Goal: Task Accomplishment & Management: Manage account settings

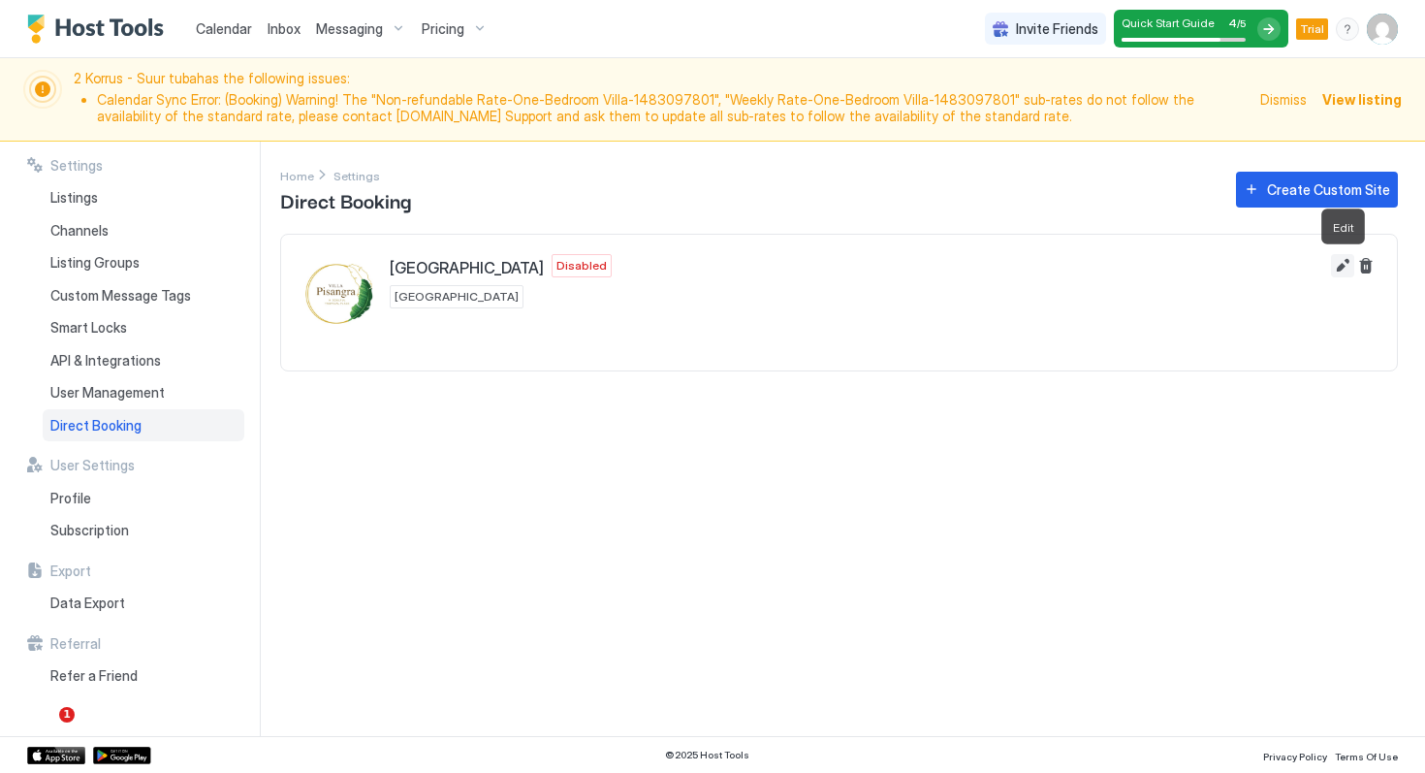
click at [1342, 264] on button "Edit" at bounding box center [1342, 265] width 23 height 23
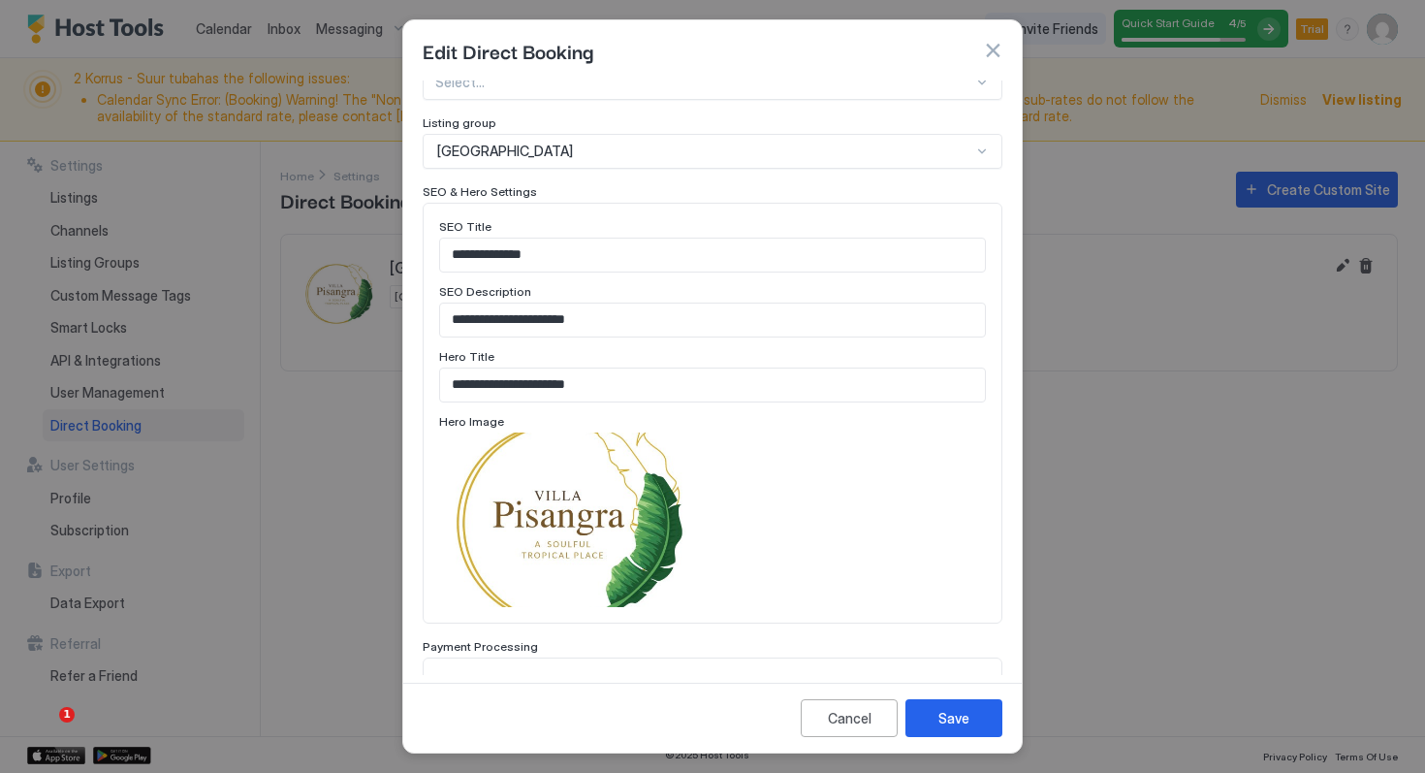
scroll to position [921, 0]
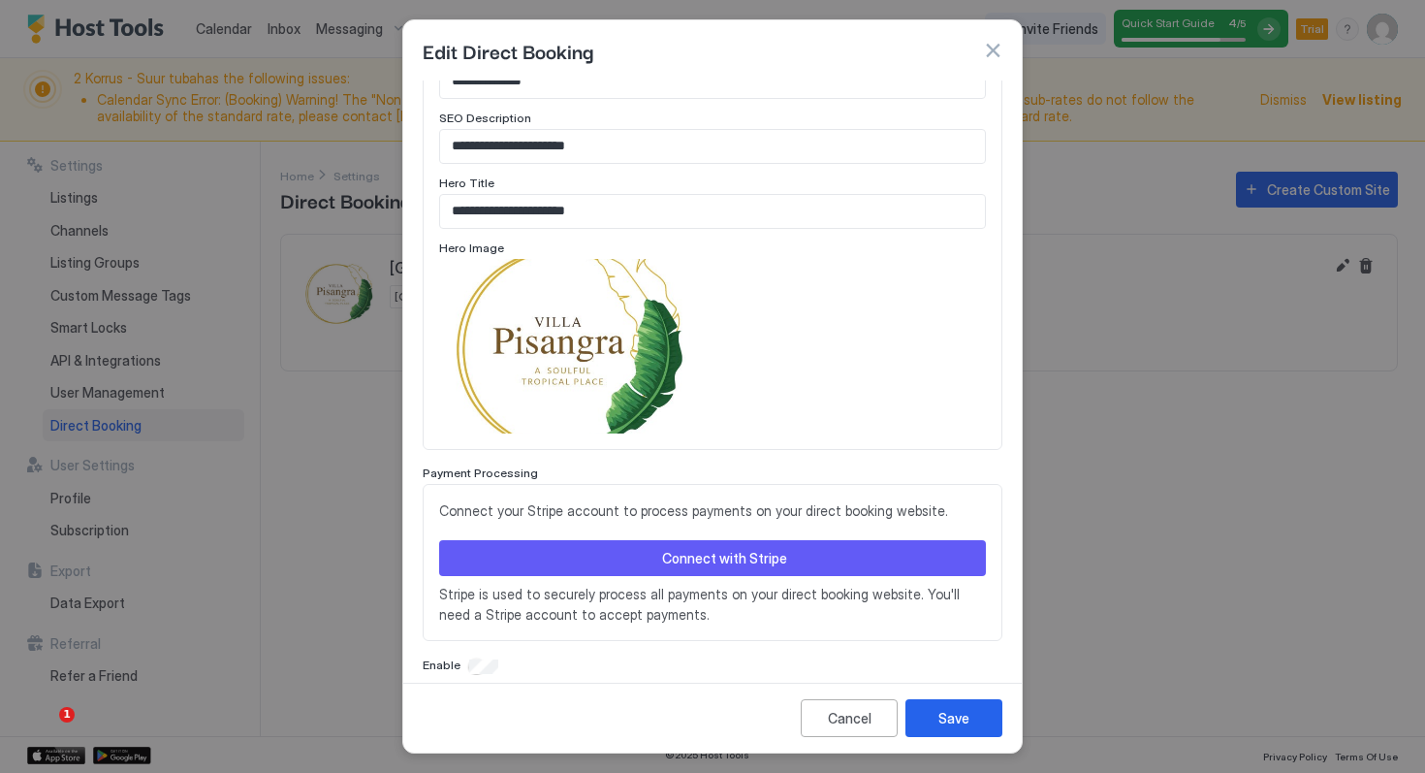
click at [769, 548] on div "Connect with Stripe" at bounding box center [724, 558] width 125 height 20
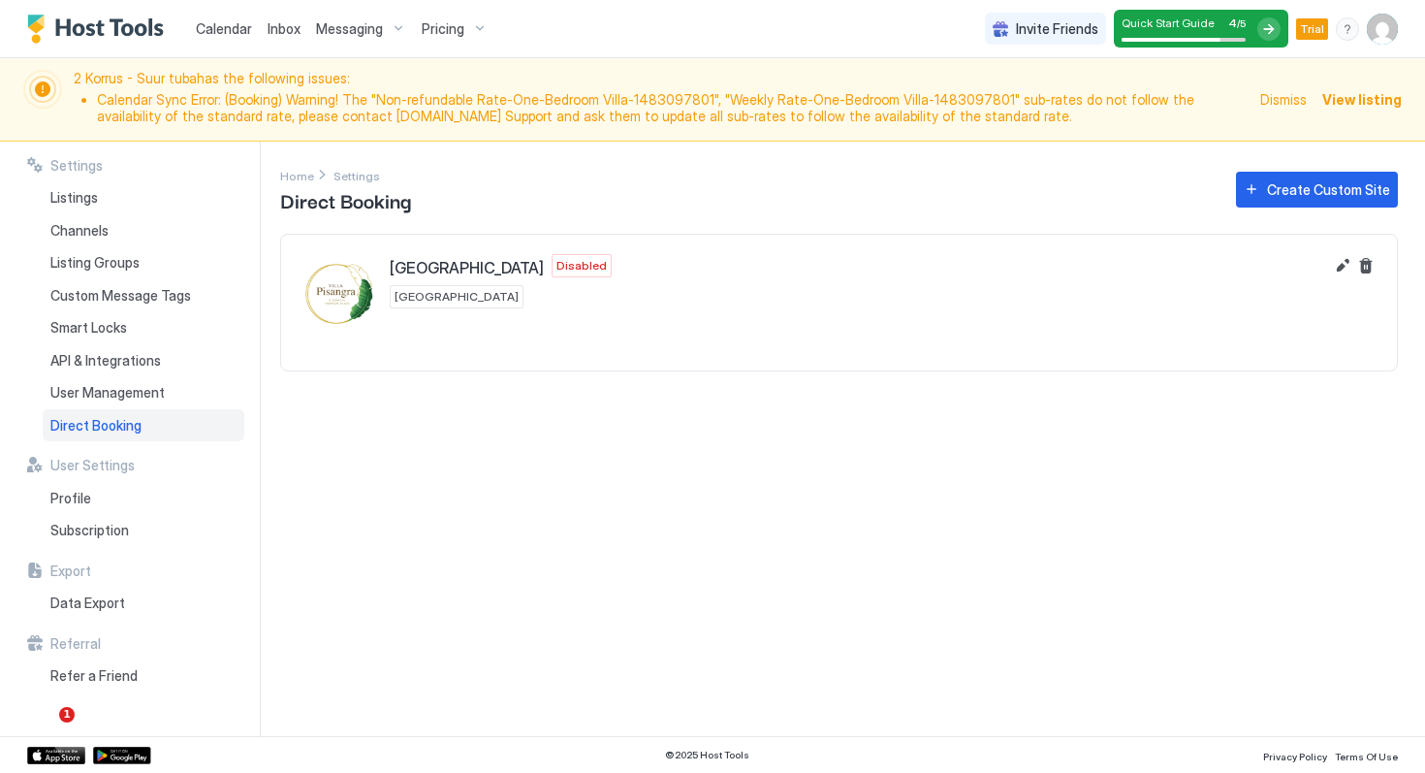
click at [769, 542] on div "Settings Home Settings Direct Booking Create Custom Site Villa Pisangra Disable…" at bounding box center [852, 439] width 1145 height 595
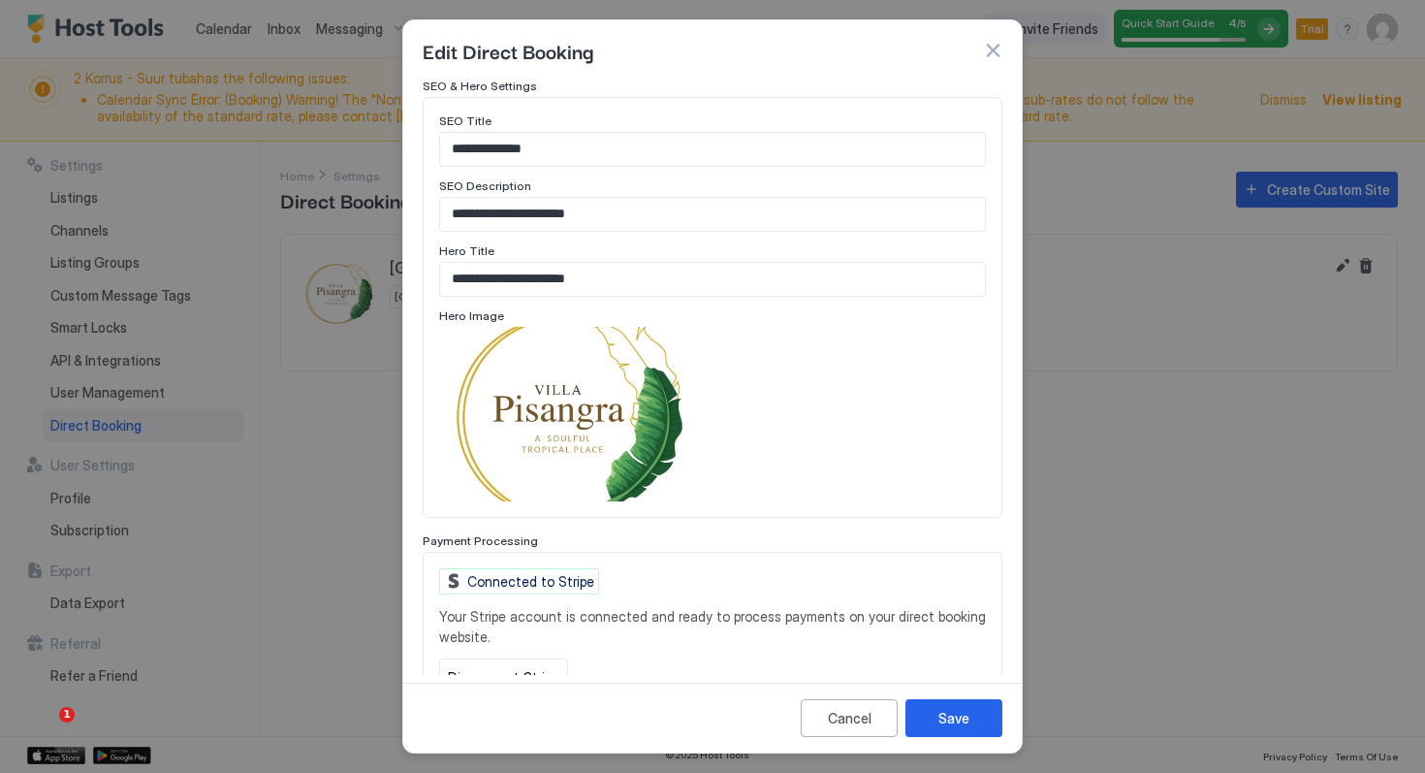
scroll to position [996, 0]
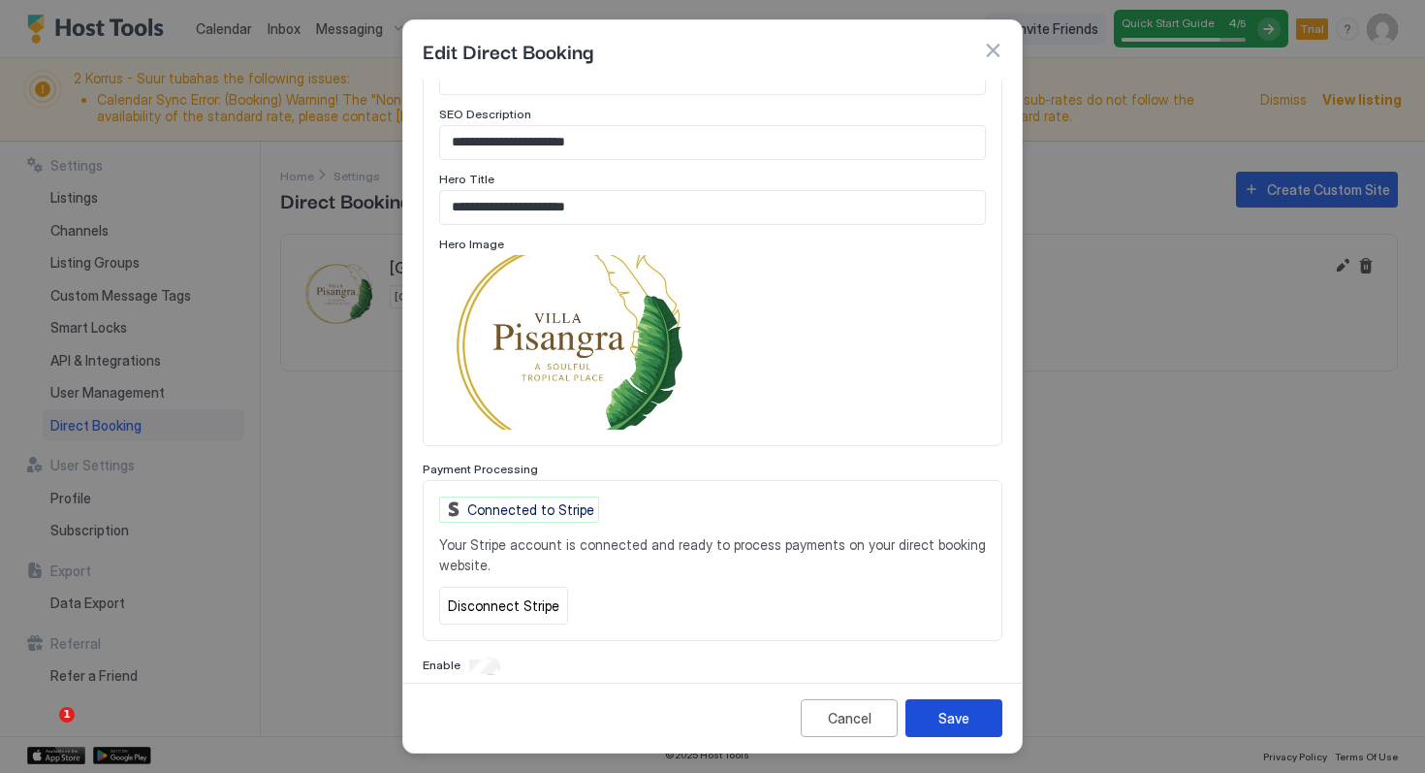
click at [956, 715] on div "Save" at bounding box center [953, 718] width 31 height 20
click at [952, 718] on div "Save" at bounding box center [953, 718] width 31 height 20
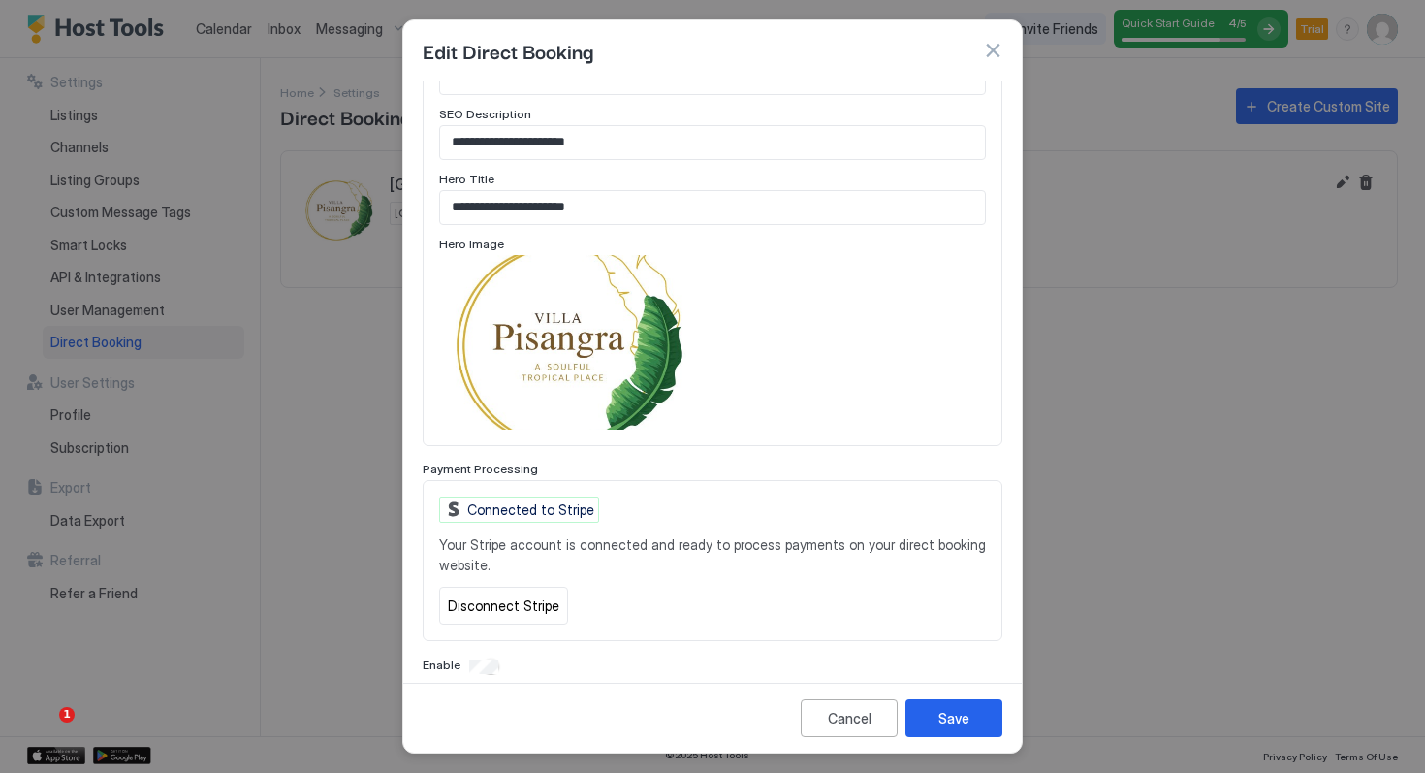
click at [1154, 423] on div at bounding box center [712, 386] width 1425 height 773
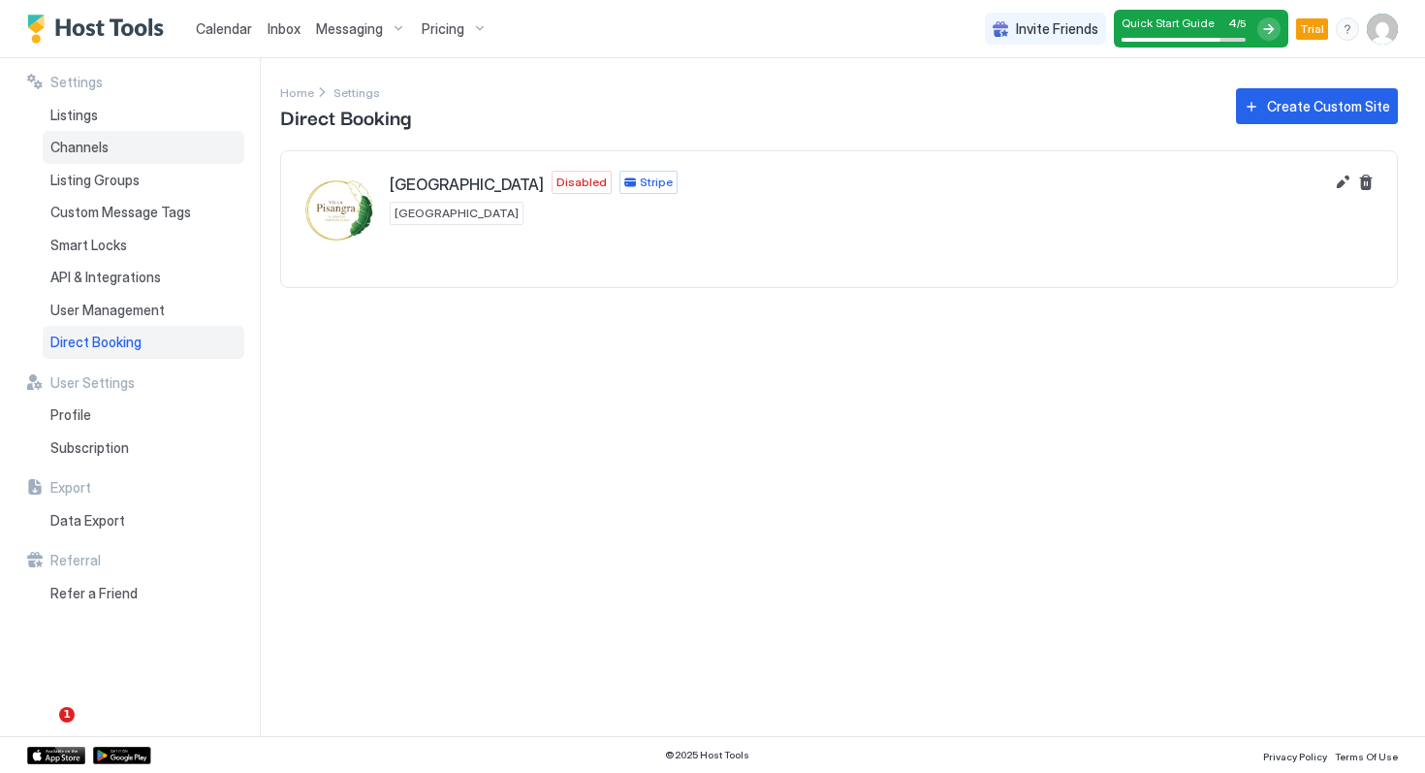
click at [96, 147] on span "Channels" at bounding box center [79, 147] width 58 height 17
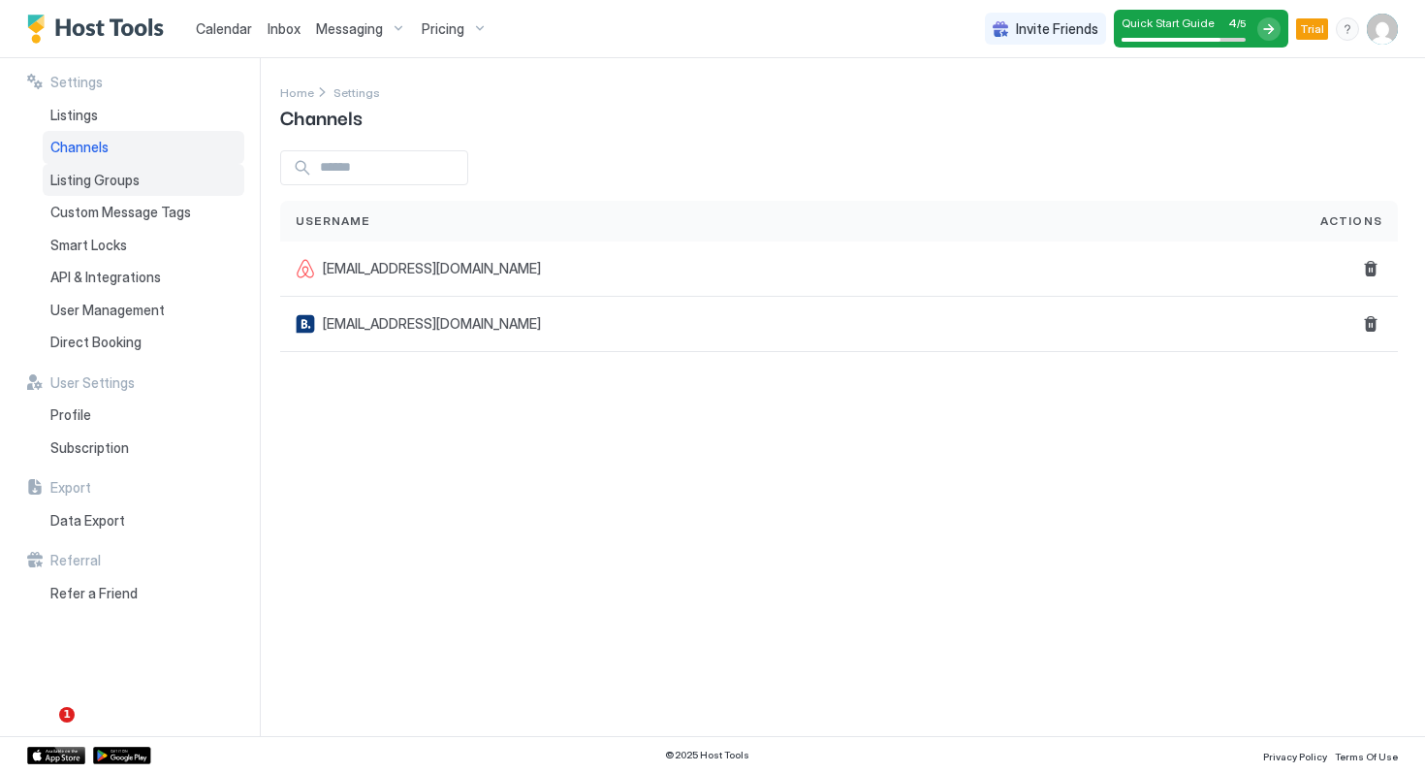
click at [98, 183] on span "Listing Groups" at bounding box center [94, 180] width 89 height 17
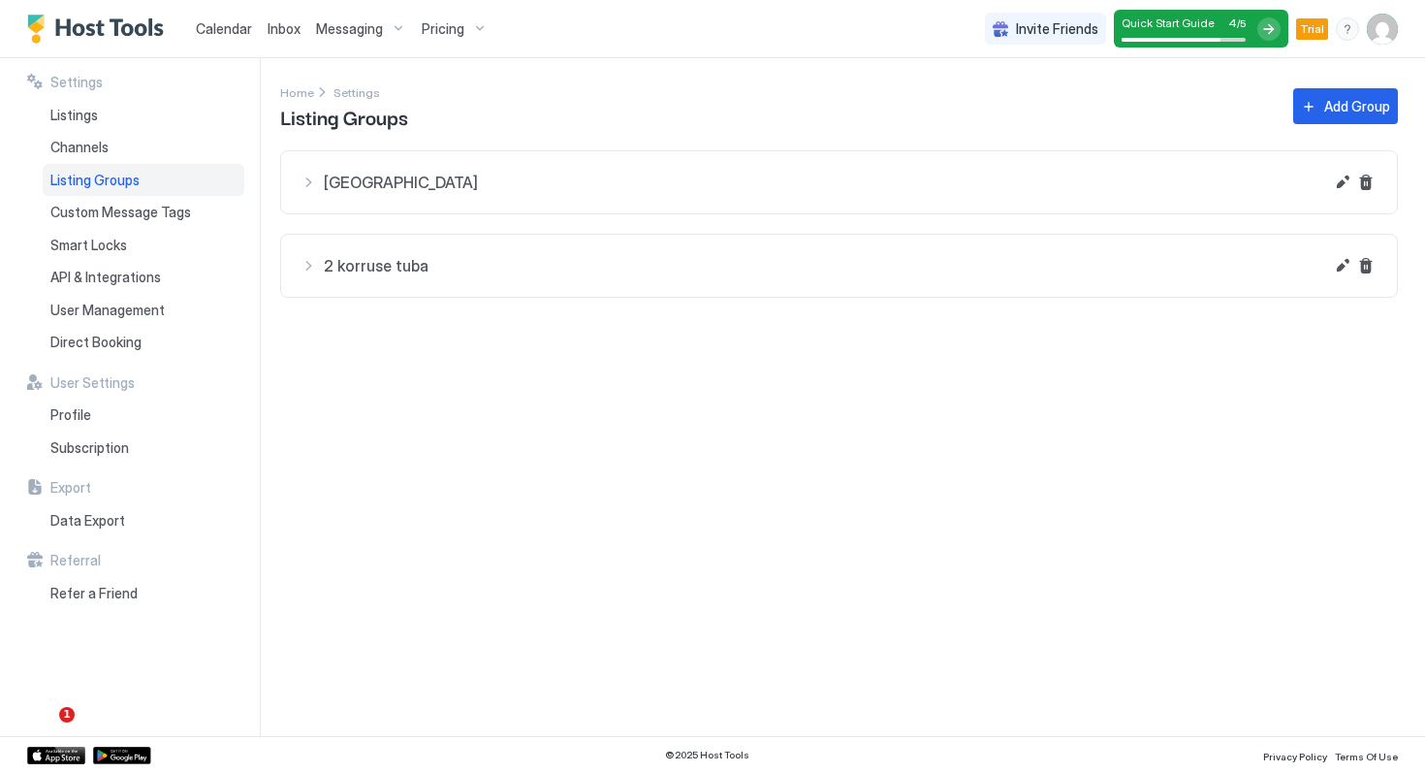
click at [366, 180] on span "[GEOGRAPHIC_DATA]" at bounding box center [823, 182] width 999 height 19
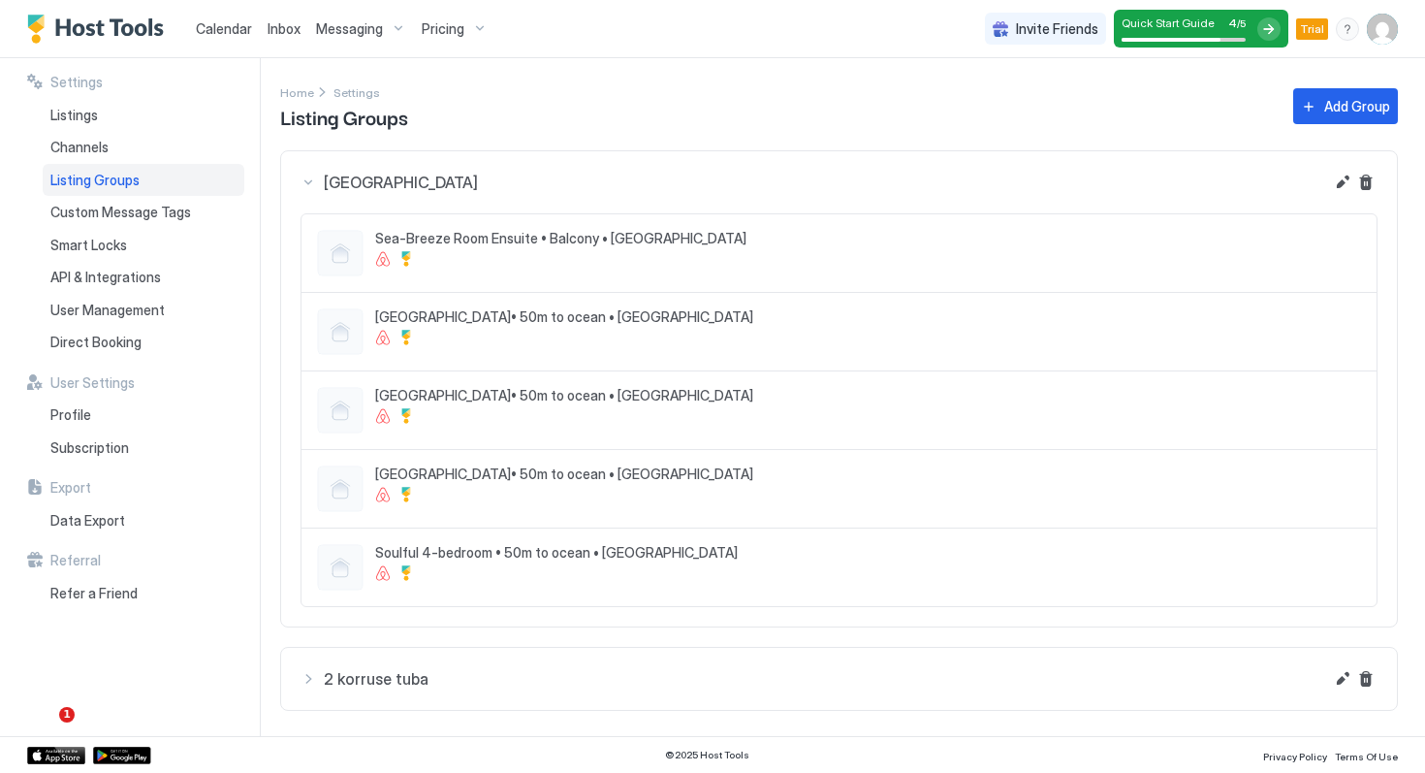
click at [309, 177] on div "[GEOGRAPHIC_DATA]" at bounding box center [811, 182] width 1023 height 23
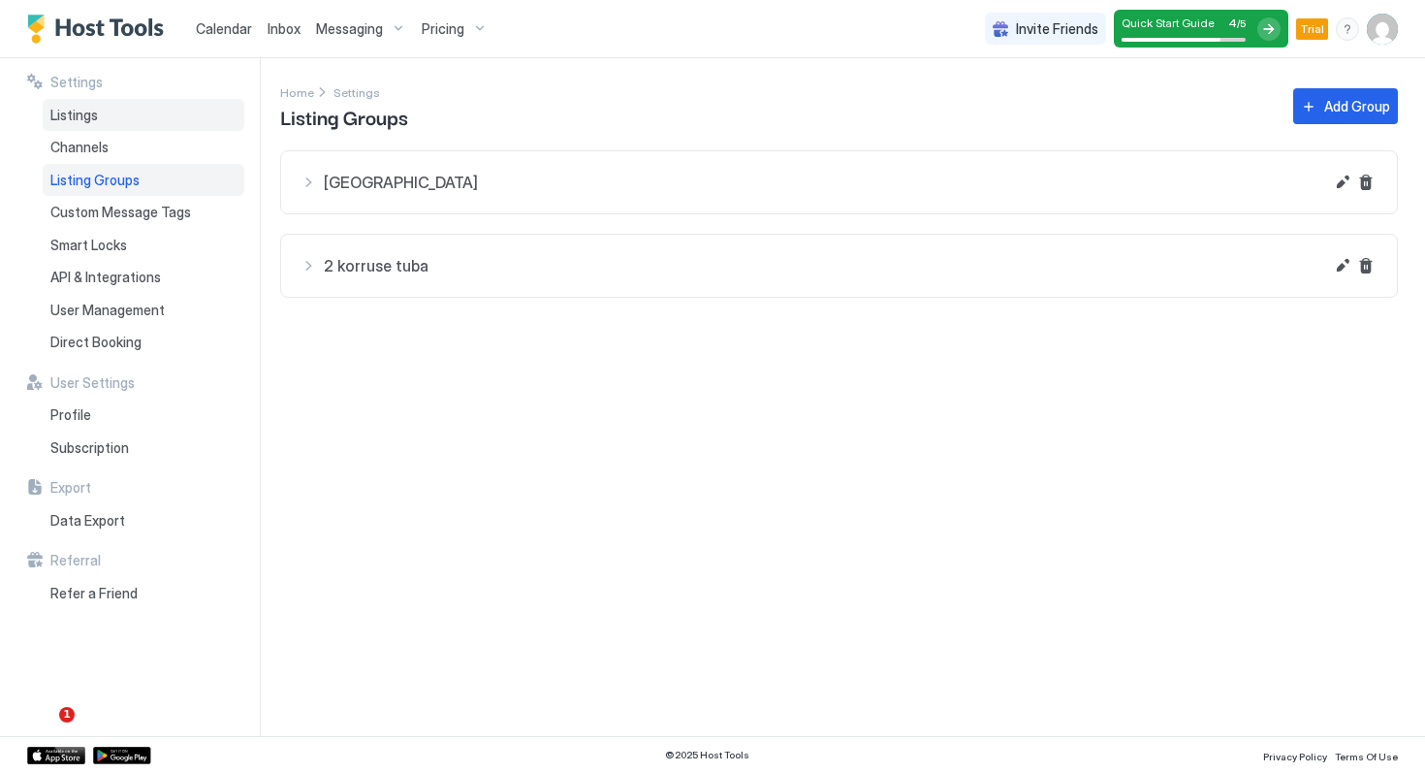
click at [85, 115] on span "Listings" at bounding box center [73, 115] width 47 height 17
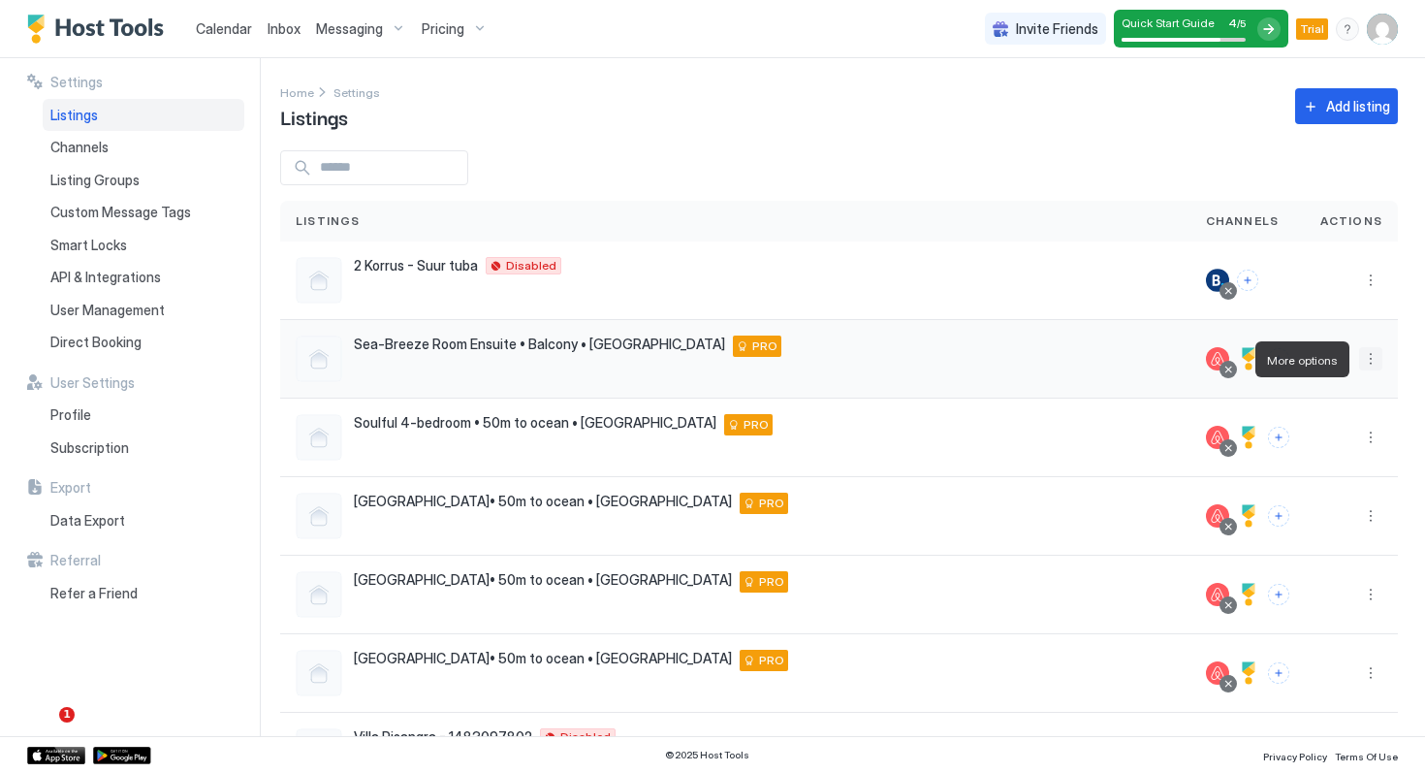
click at [1371, 361] on button "More options" at bounding box center [1370, 358] width 23 height 23
click at [1128, 452] on div at bounding box center [712, 386] width 1425 height 773
click at [1372, 437] on button "More options" at bounding box center [1370, 437] width 23 height 23
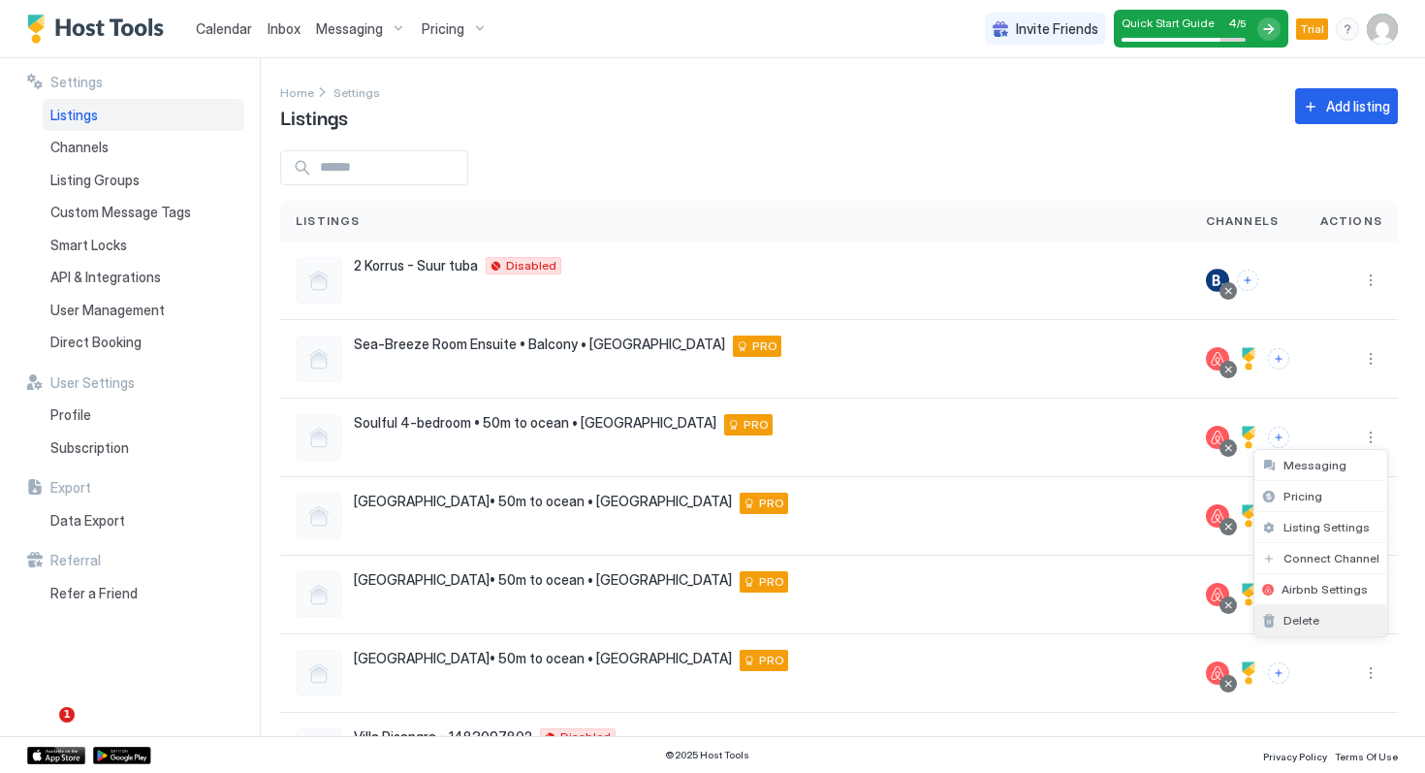
click at [1307, 612] on div "Delete" at bounding box center [1320, 620] width 133 height 31
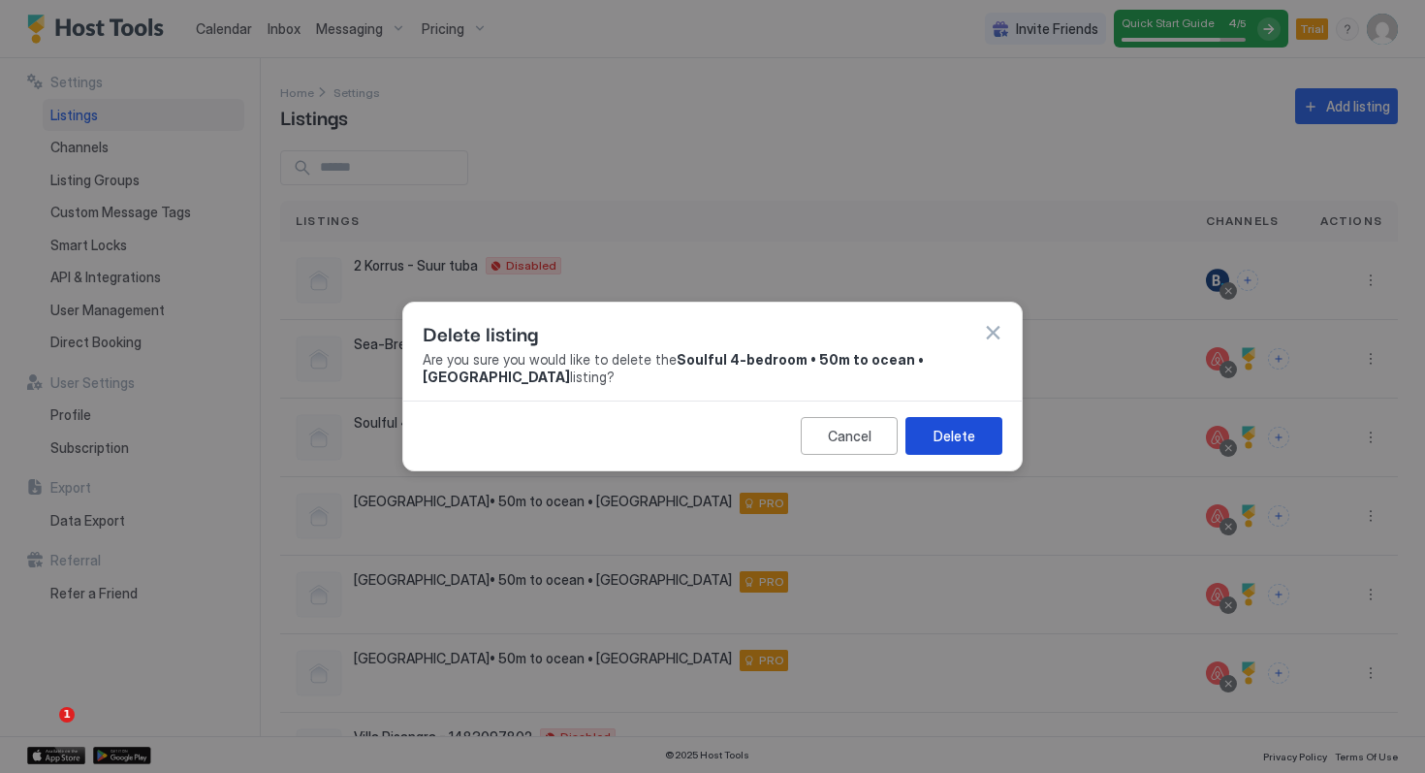
click at [979, 428] on button "Delete" at bounding box center [953, 436] width 97 height 38
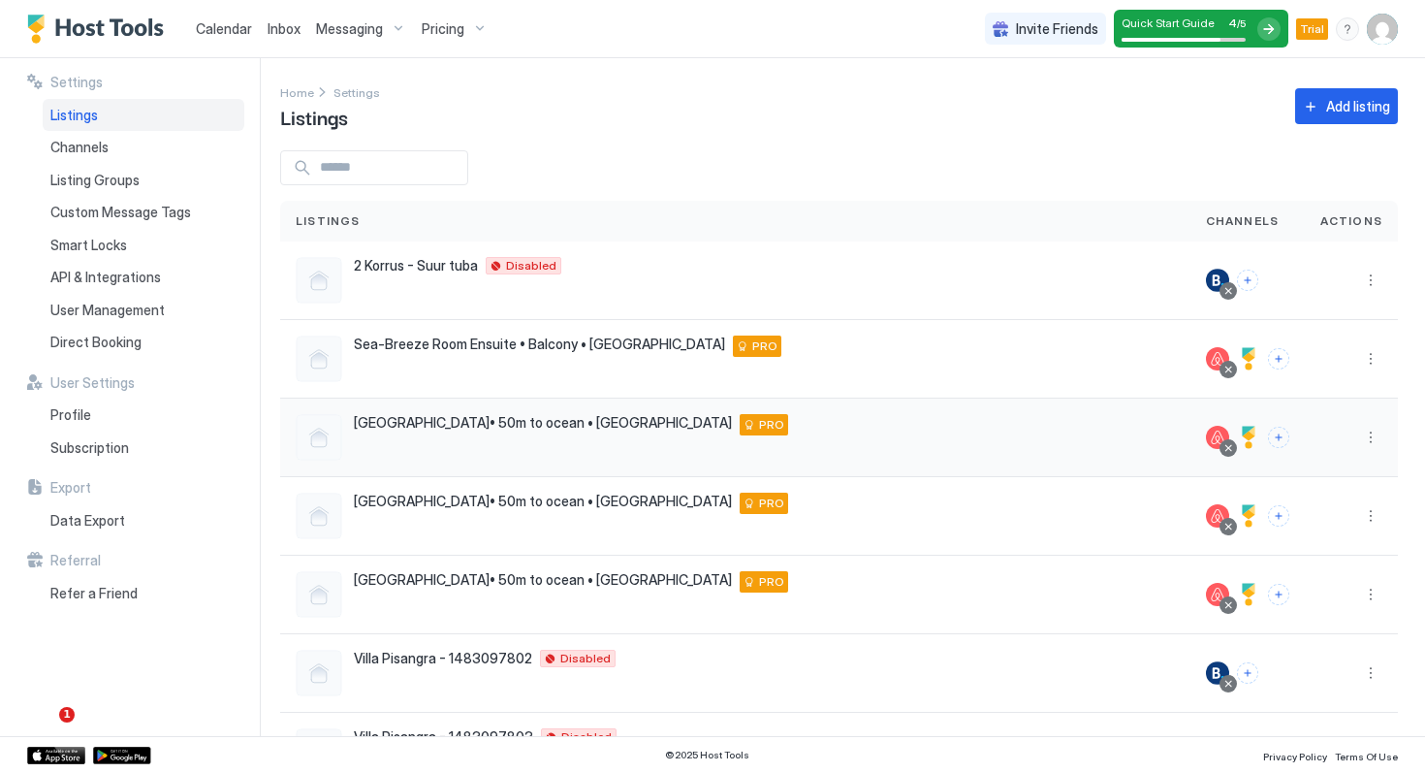
click at [322, 447] on div at bounding box center [319, 437] width 47 height 47
click at [1372, 438] on button "More options" at bounding box center [1370, 437] width 23 height 23
click at [1312, 618] on span "Delete" at bounding box center [1301, 620] width 36 height 15
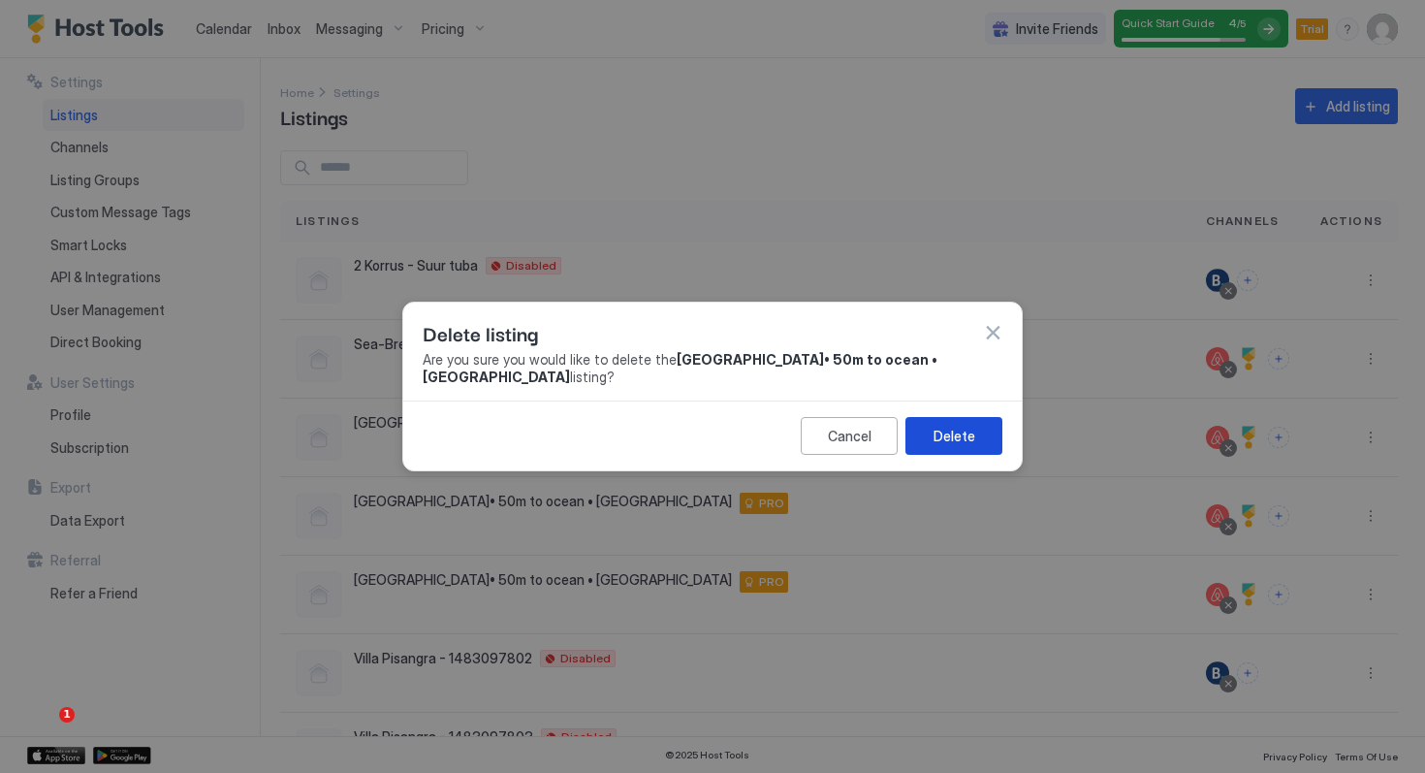
click at [967, 454] on button "Delete" at bounding box center [953, 436] width 97 height 38
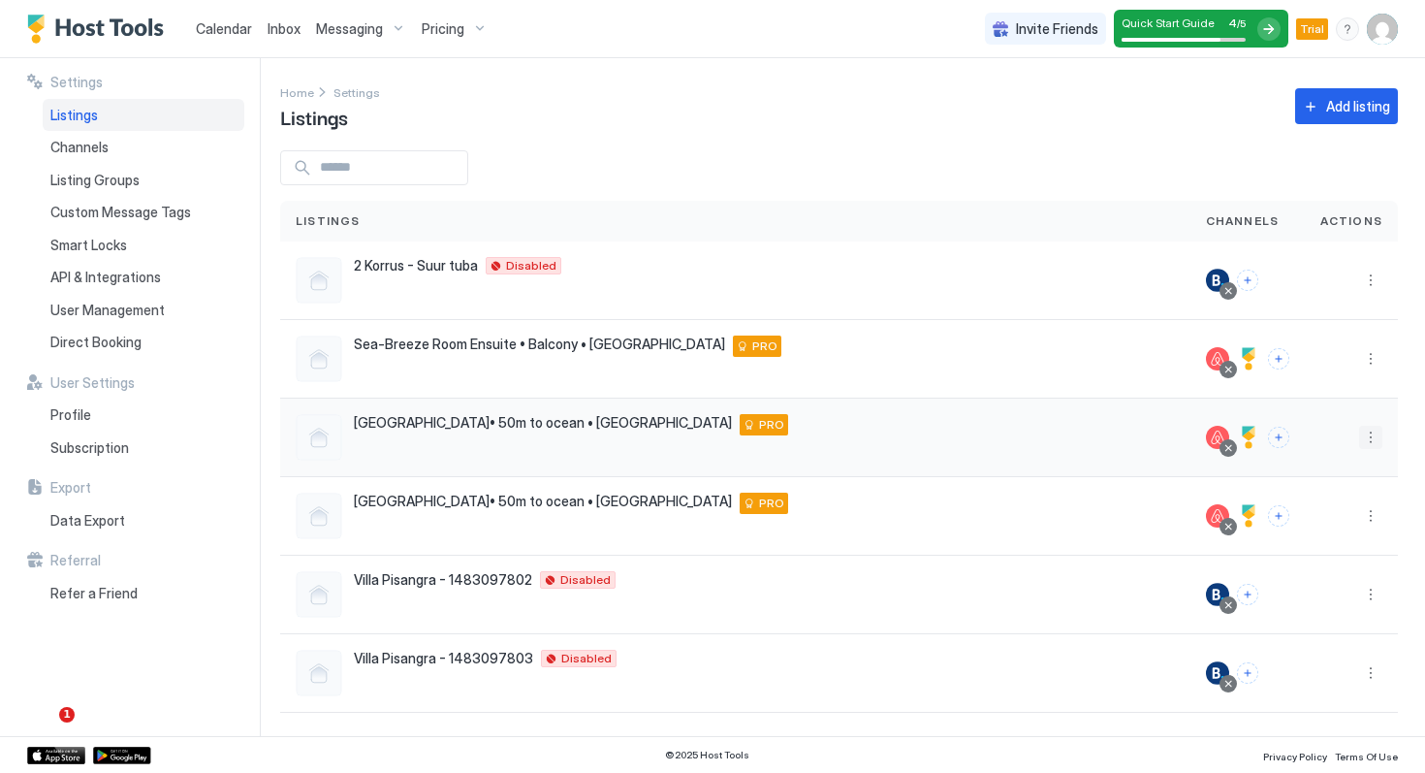
click at [1371, 437] on button "More options" at bounding box center [1370, 437] width 23 height 23
click at [1301, 621] on span "Delete" at bounding box center [1301, 620] width 36 height 15
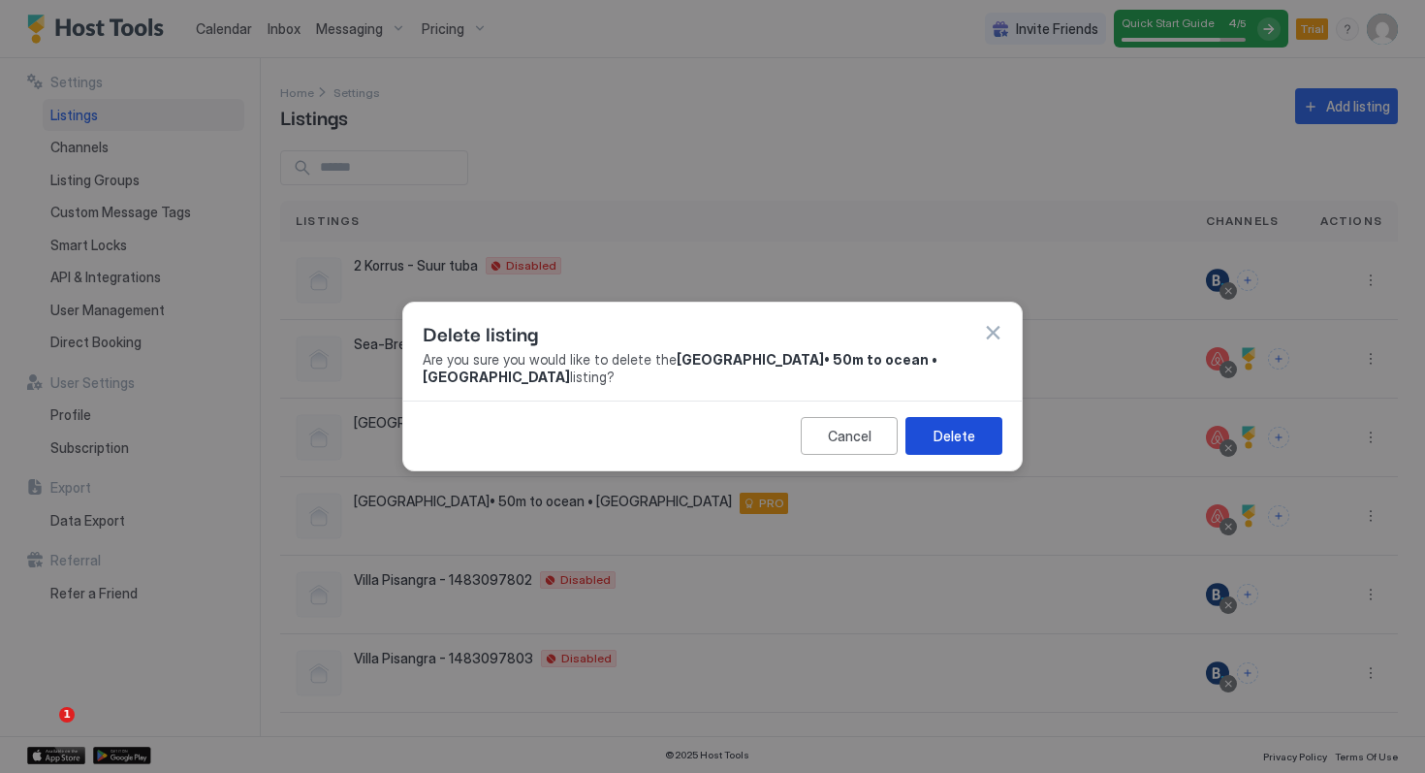
click at [925, 442] on button "Delete" at bounding box center [953, 436] width 97 height 38
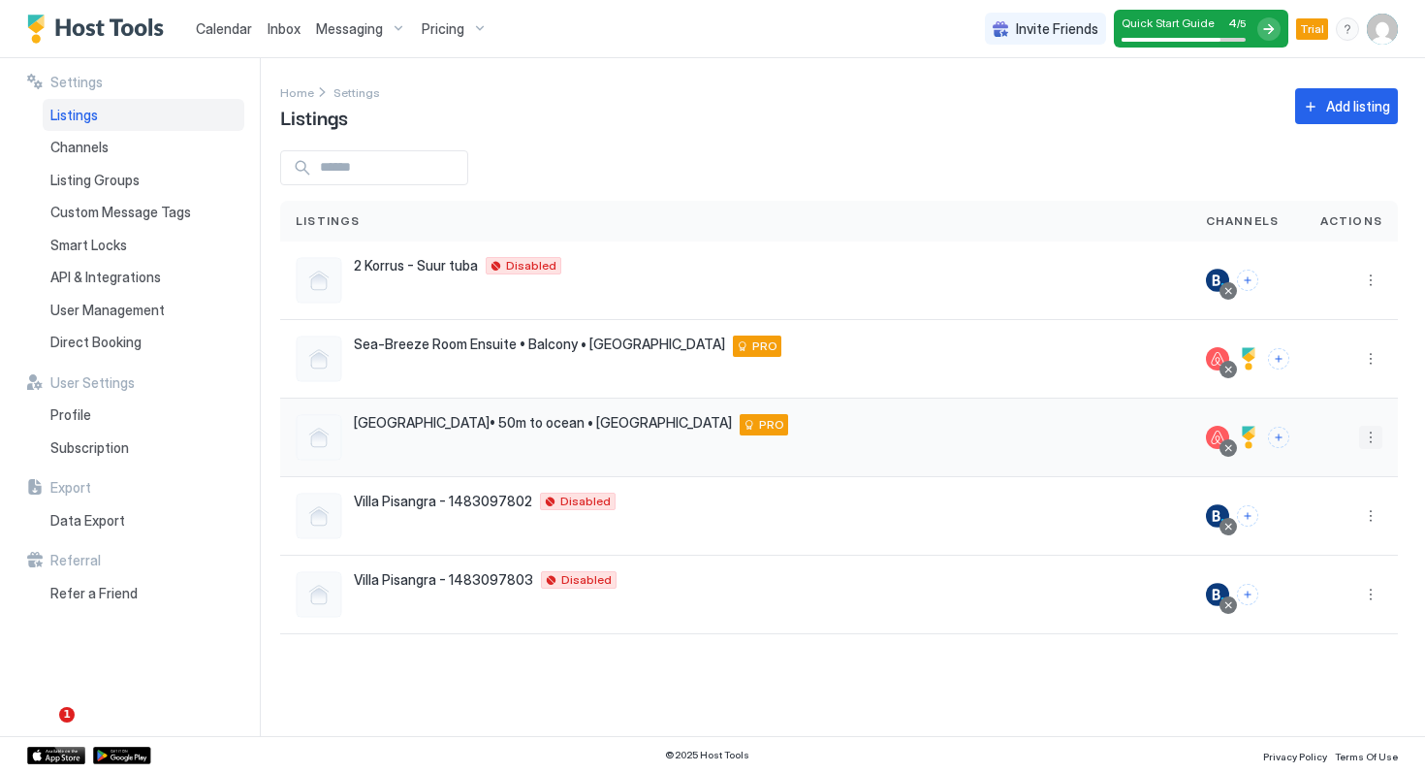
click at [1369, 433] on button "More options" at bounding box center [1370, 437] width 23 height 23
click at [1317, 617] on div "Delete" at bounding box center [1320, 620] width 133 height 31
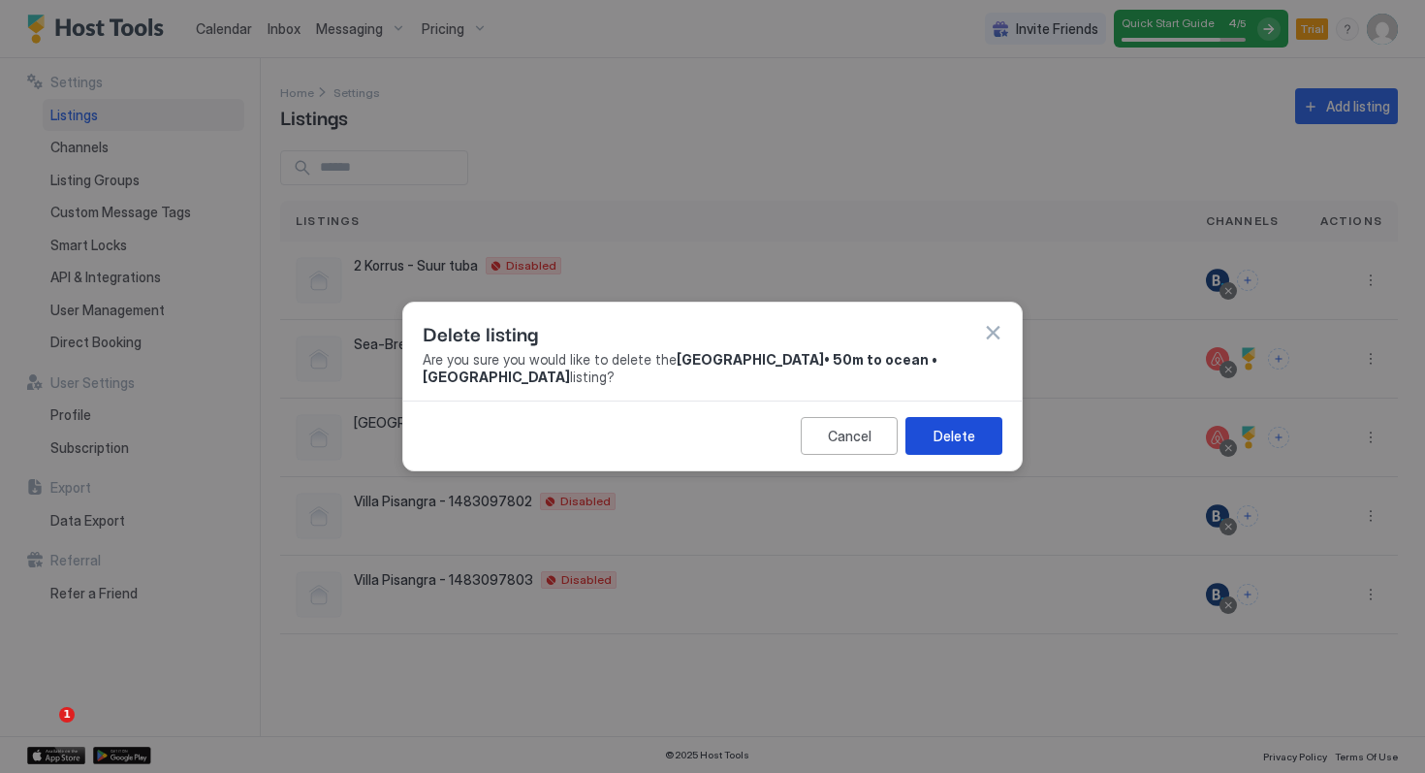
click at [947, 444] on div "Delete" at bounding box center [954, 436] width 42 height 20
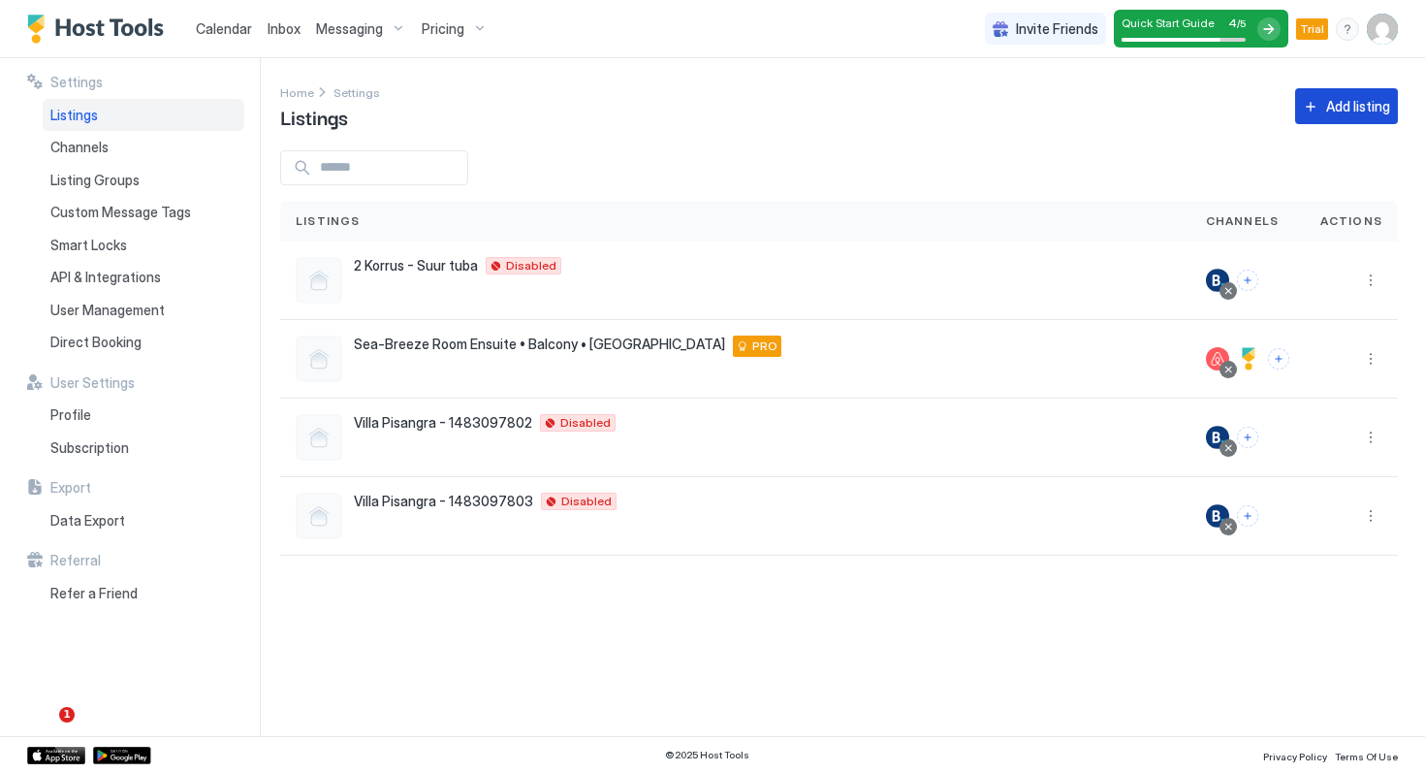
click at [1356, 114] on div "Add listing" at bounding box center [1358, 106] width 64 height 20
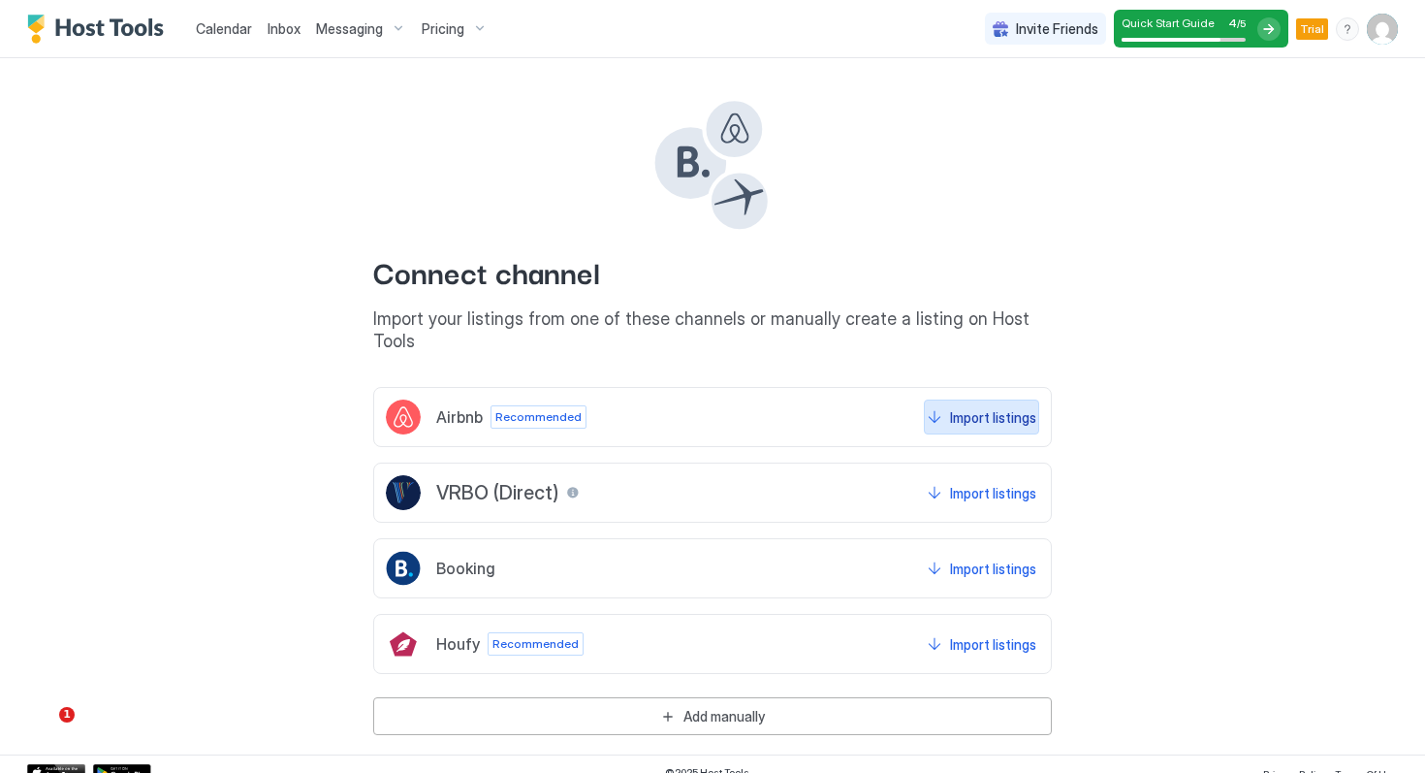
click at [997, 407] on div "Import listings" at bounding box center [993, 417] width 86 height 20
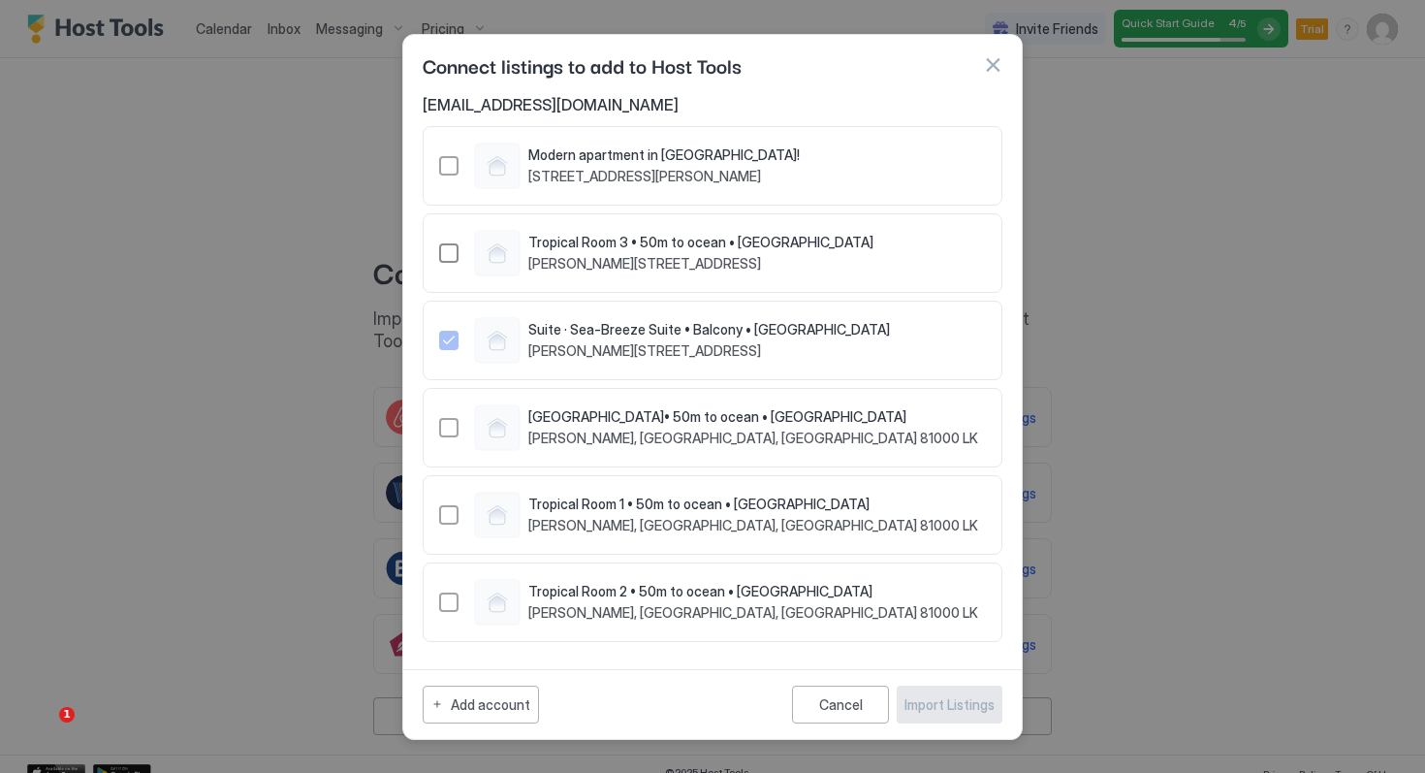
click at [452, 246] on div "1495799717336366264" at bounding box center [448, 252] width 19 height 19
click at [446, 514] on div "1495848694020440503" at bounding box center [448, 514] width 19 height 19
click at [446, 598] on div "1496951147315078925" at bounding box center [448, 601] width 19 height 19
click at [945, 704] on div "Import Listings" at bounding box center [949, 704] width 90 height 20
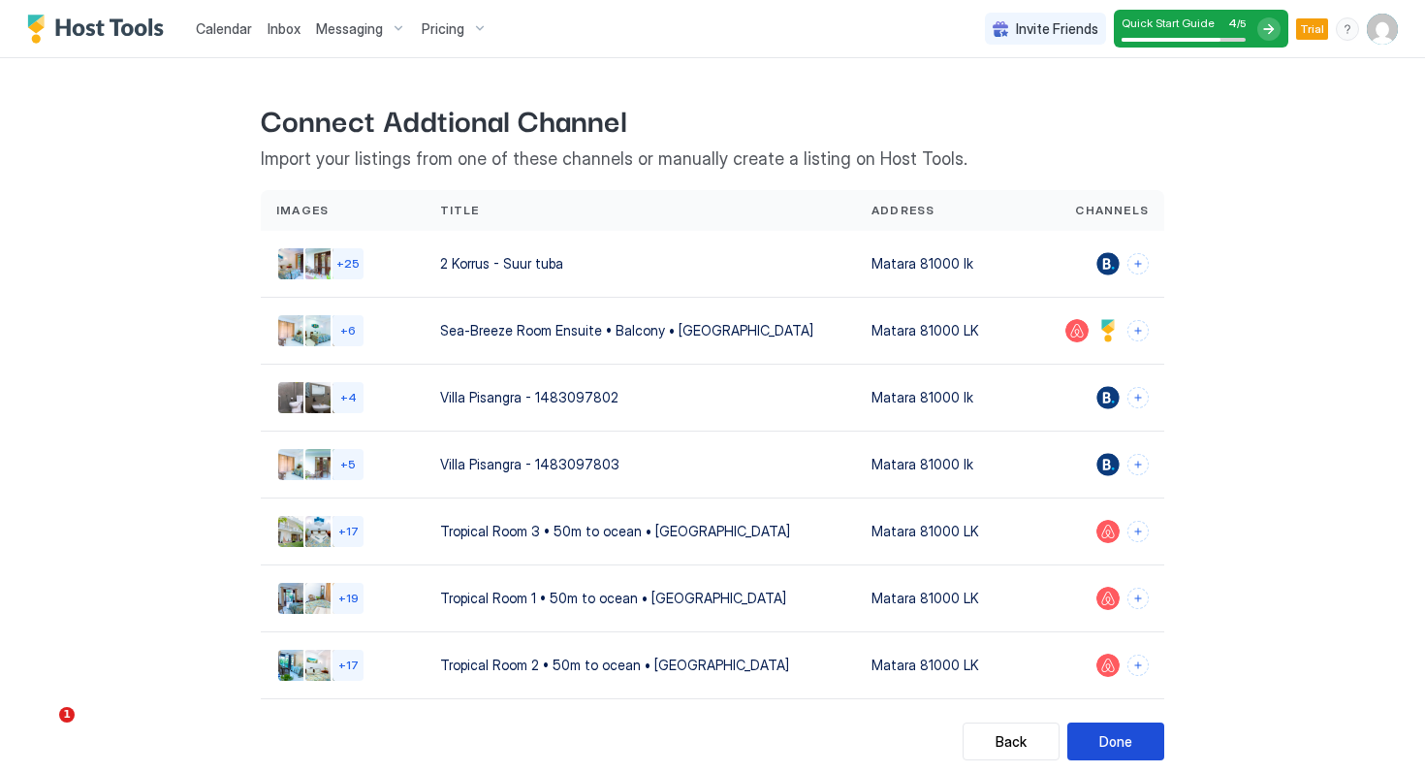
click at [1120, 736] on div "Done" at bounding box center [1115, 741] width 33 height 20
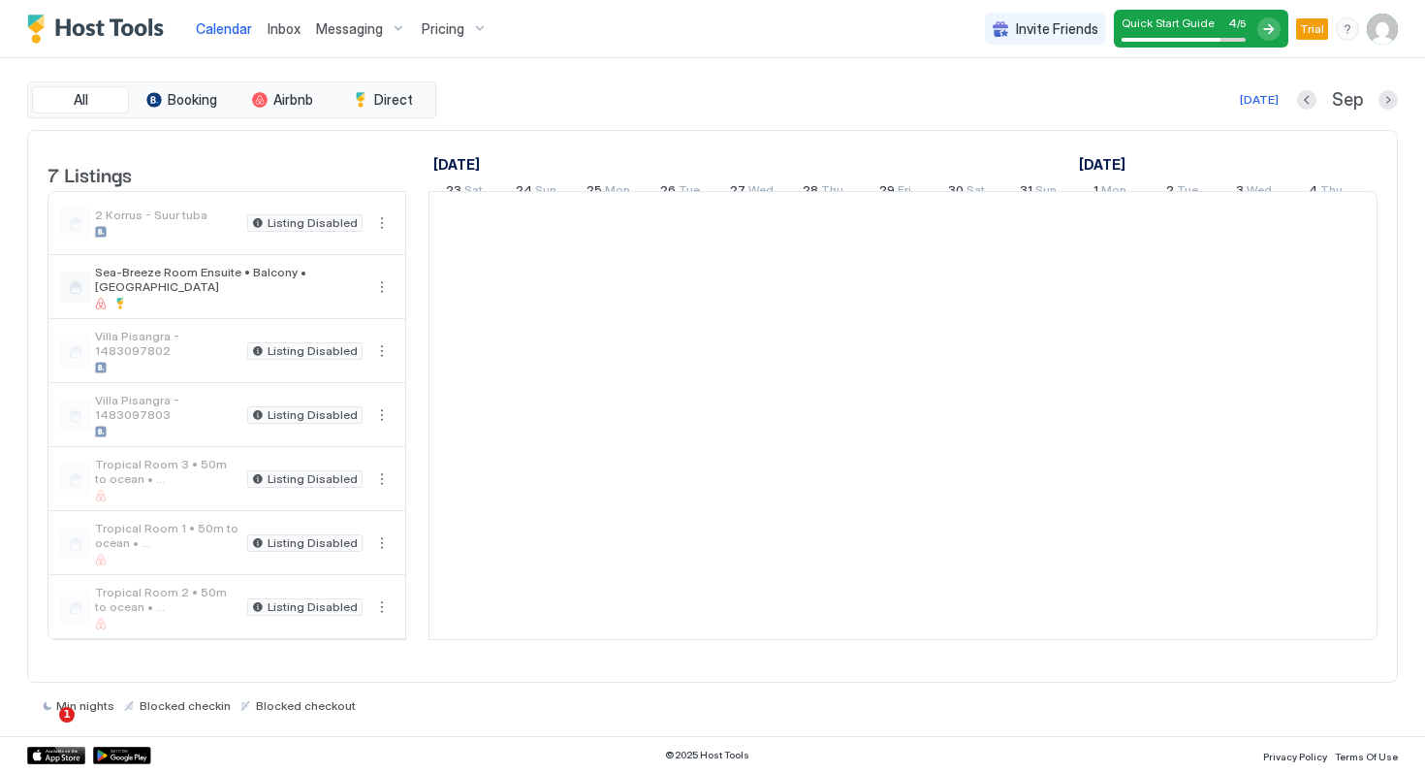
scroll to position [0, 1077]
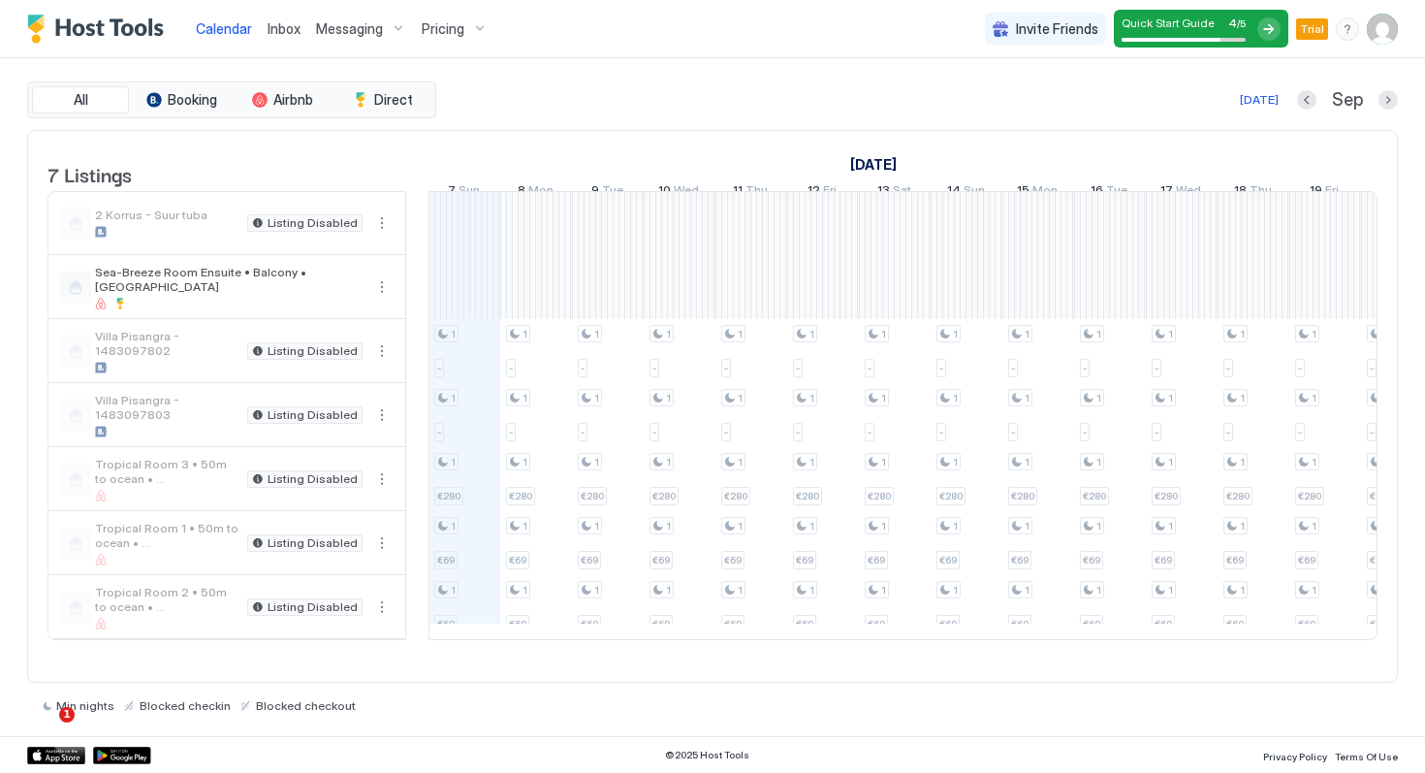
click at [278, 5] on button "Inbox" at bounding box center [284, 28] width 48 height 57
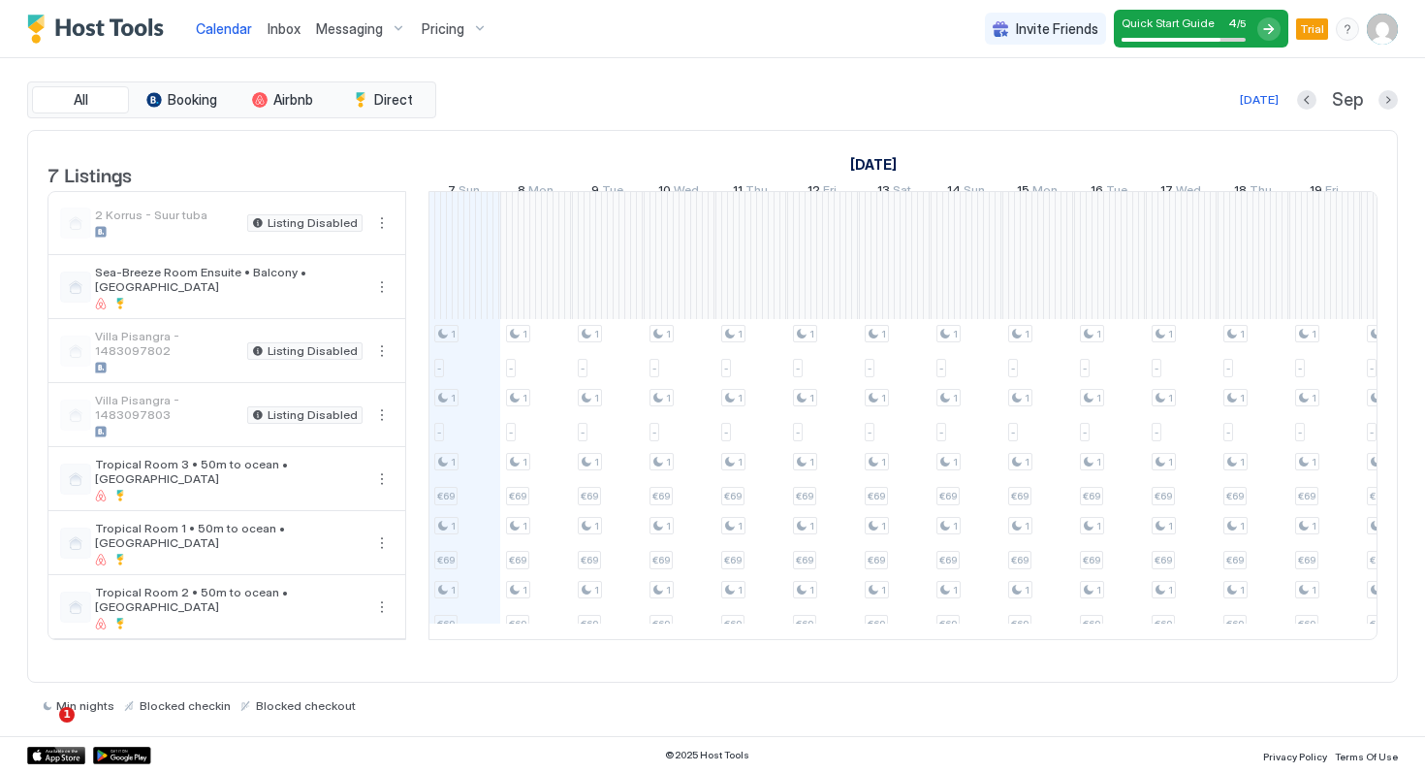
click at [292, 30] on span "Inbox" at bounding box center [284, 28] width 33 height 16
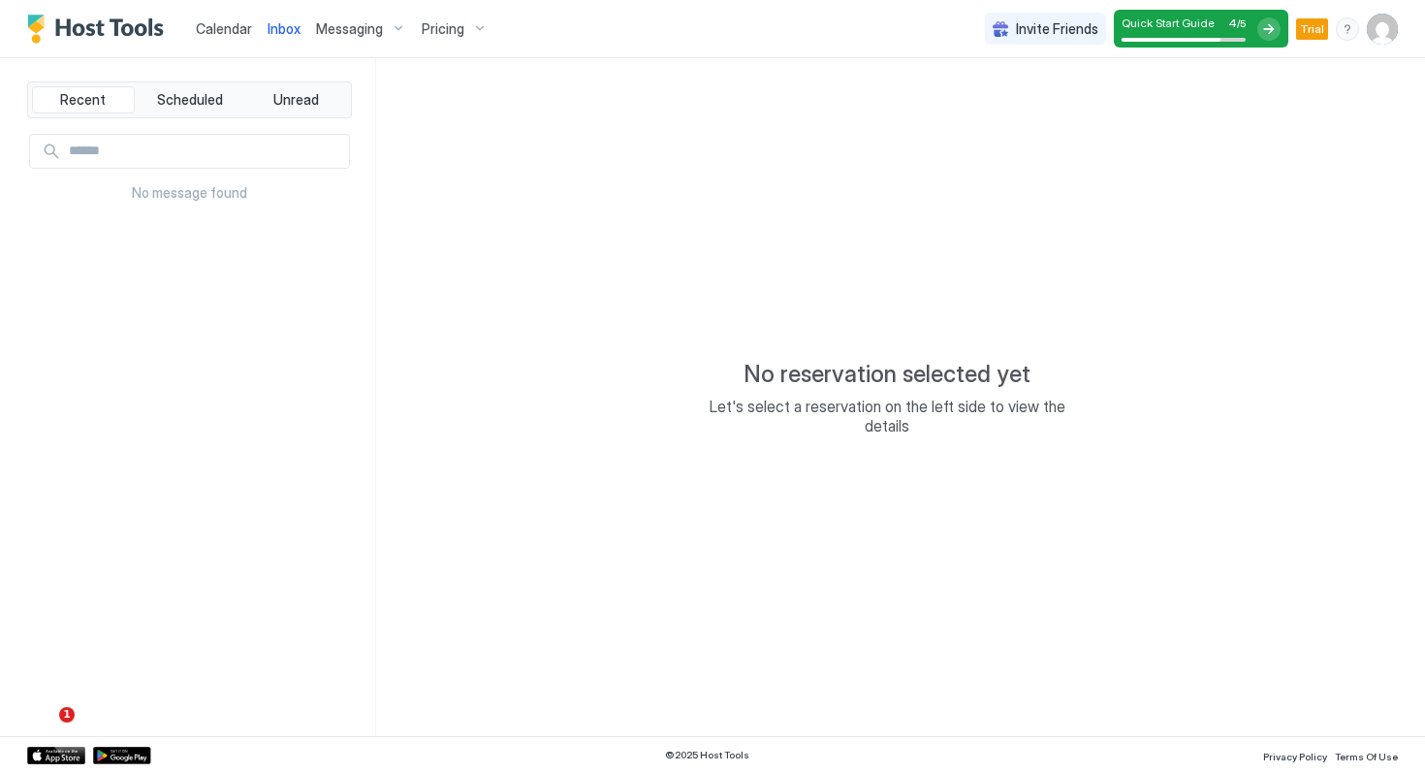
click at [219, 24] on span "Calendar" at bounding box center [224, 28] width 56 height 16
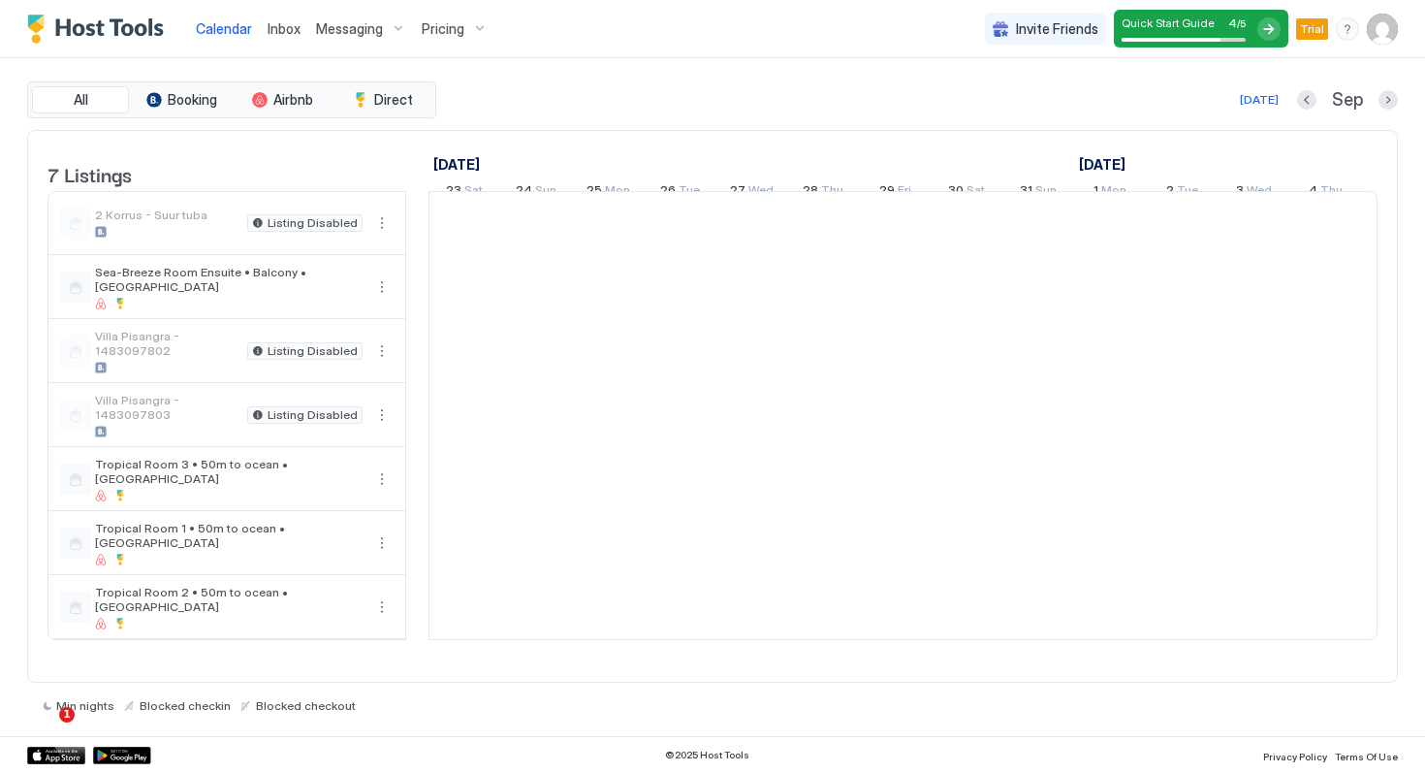
scroll to position [0, 1077]
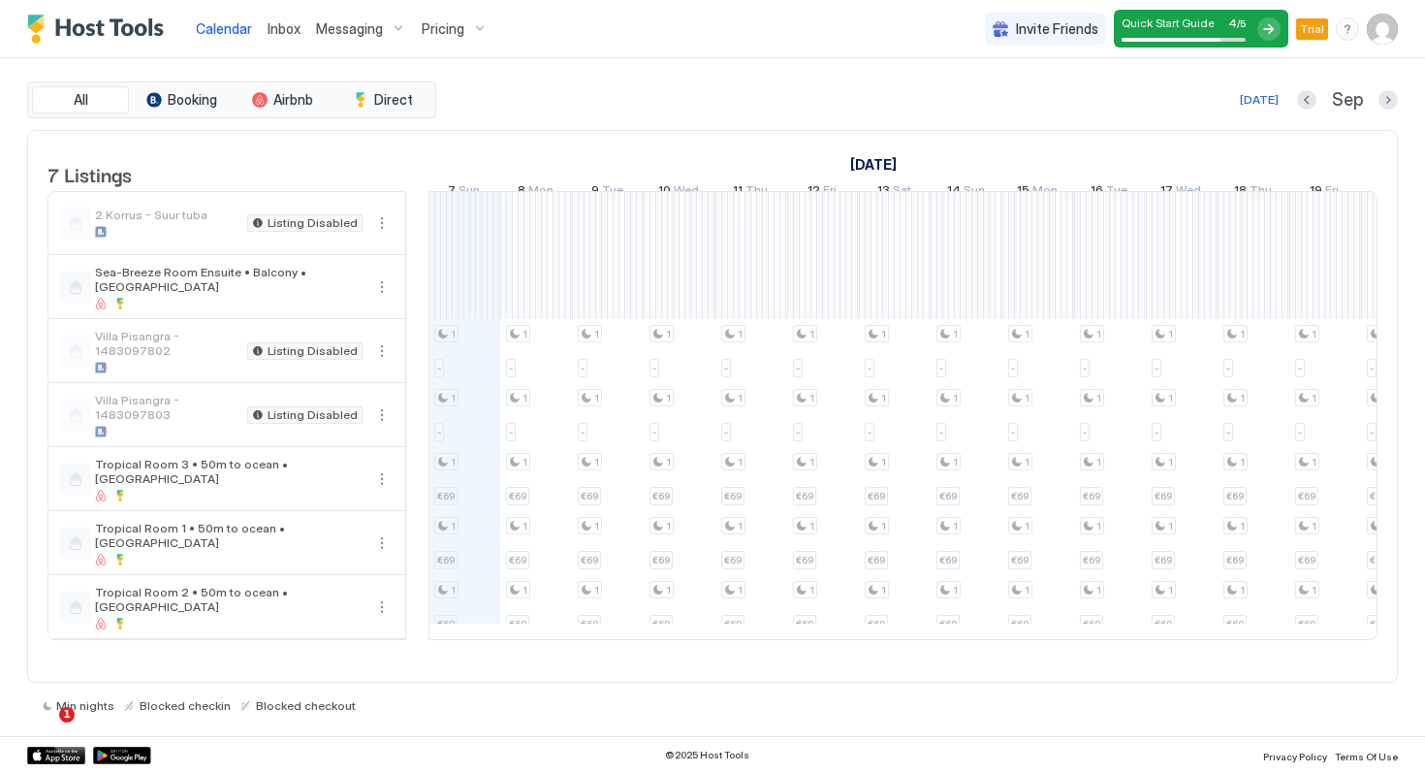
click at [1041, 25] on span "Invite Friends" at bounding box center [1057, 28] width 82 height 17
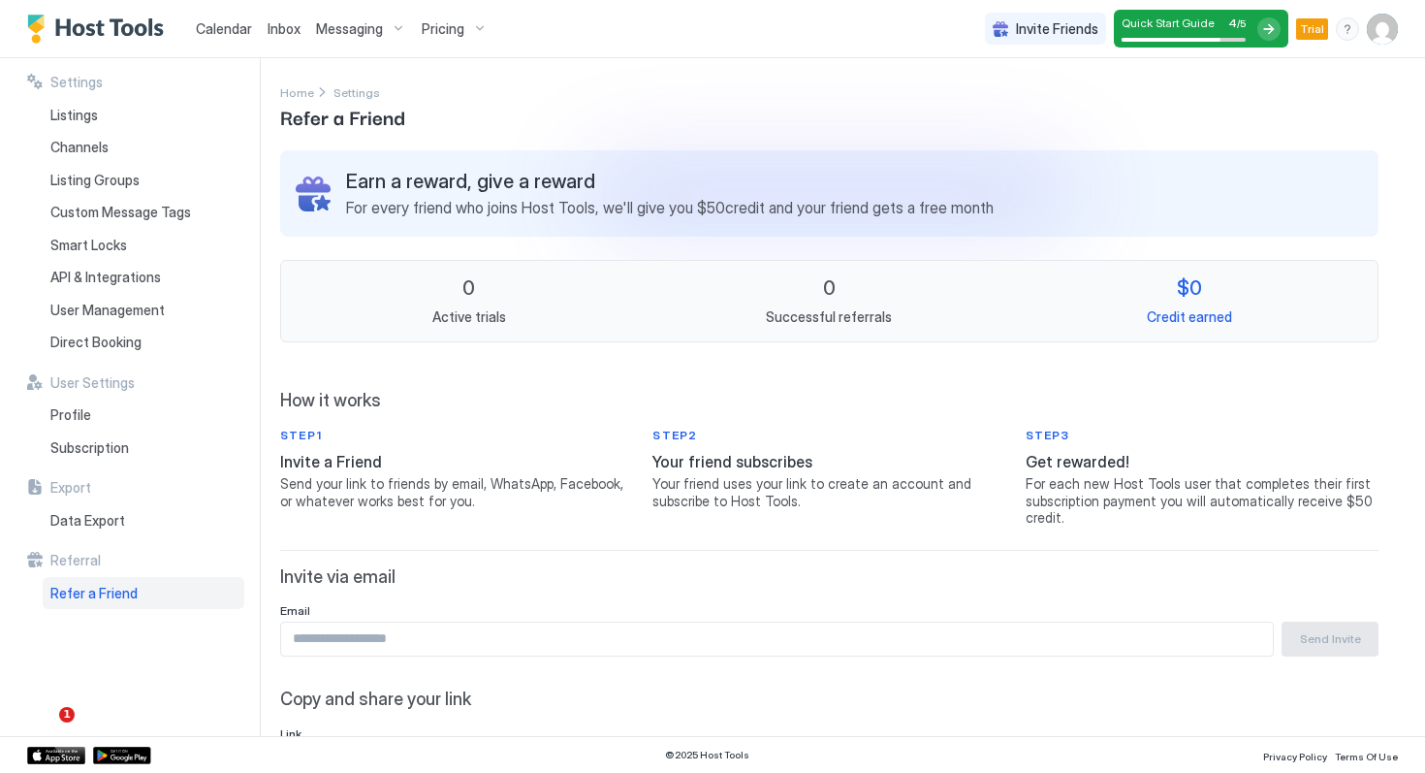
scroll to position [131, 0]
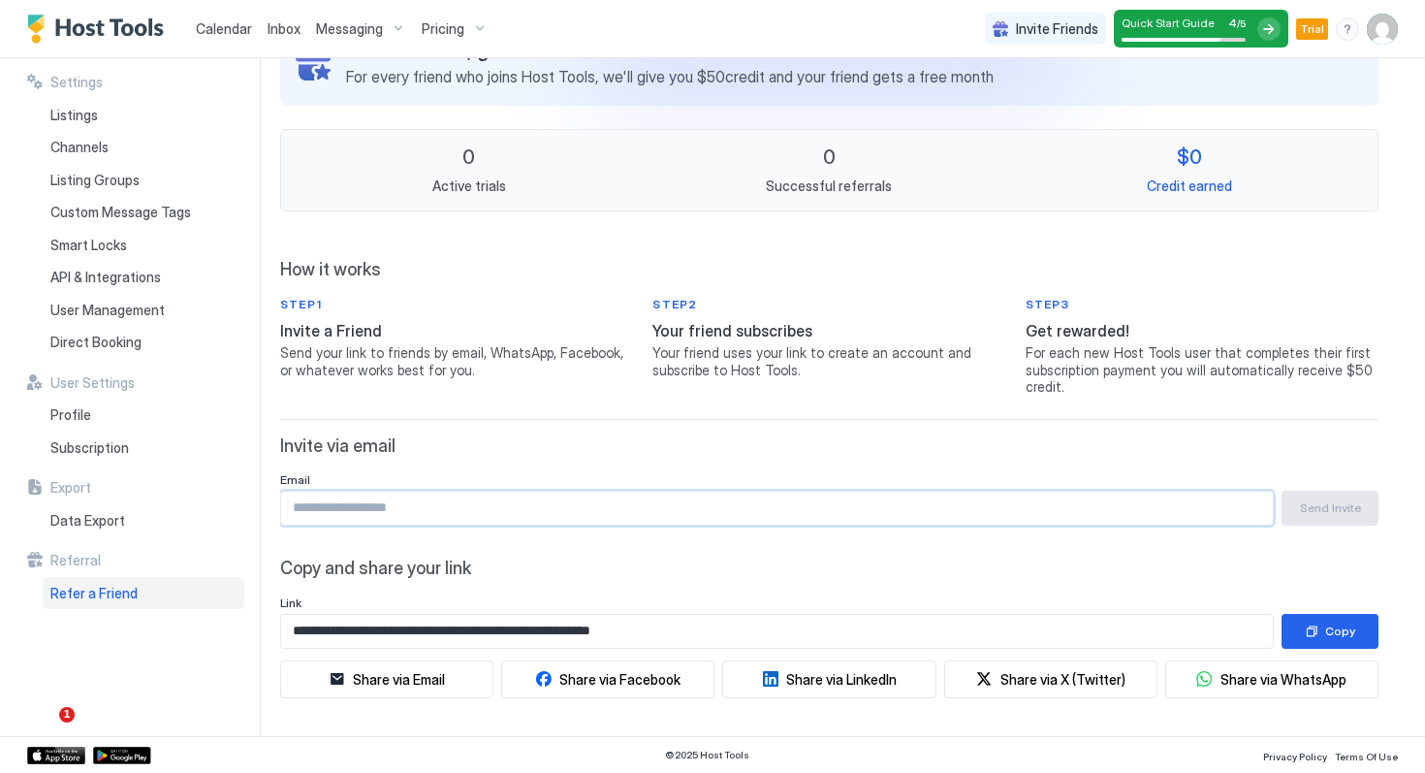
click at [410, 506] on input "Input Field" at bounding box center [777, 507] width 992 height 33
type input "**********"
click at [1353, 507] on div "Send Invite" at bounding box center [1330, 507] width 61 height 17
click at [1342, 631] on div "Copy" at bounding box center [1340, 630] width 30 height 17
click at [1388, 30] on img "User profile" at bounding box center [1382, 29] width 31 height 31
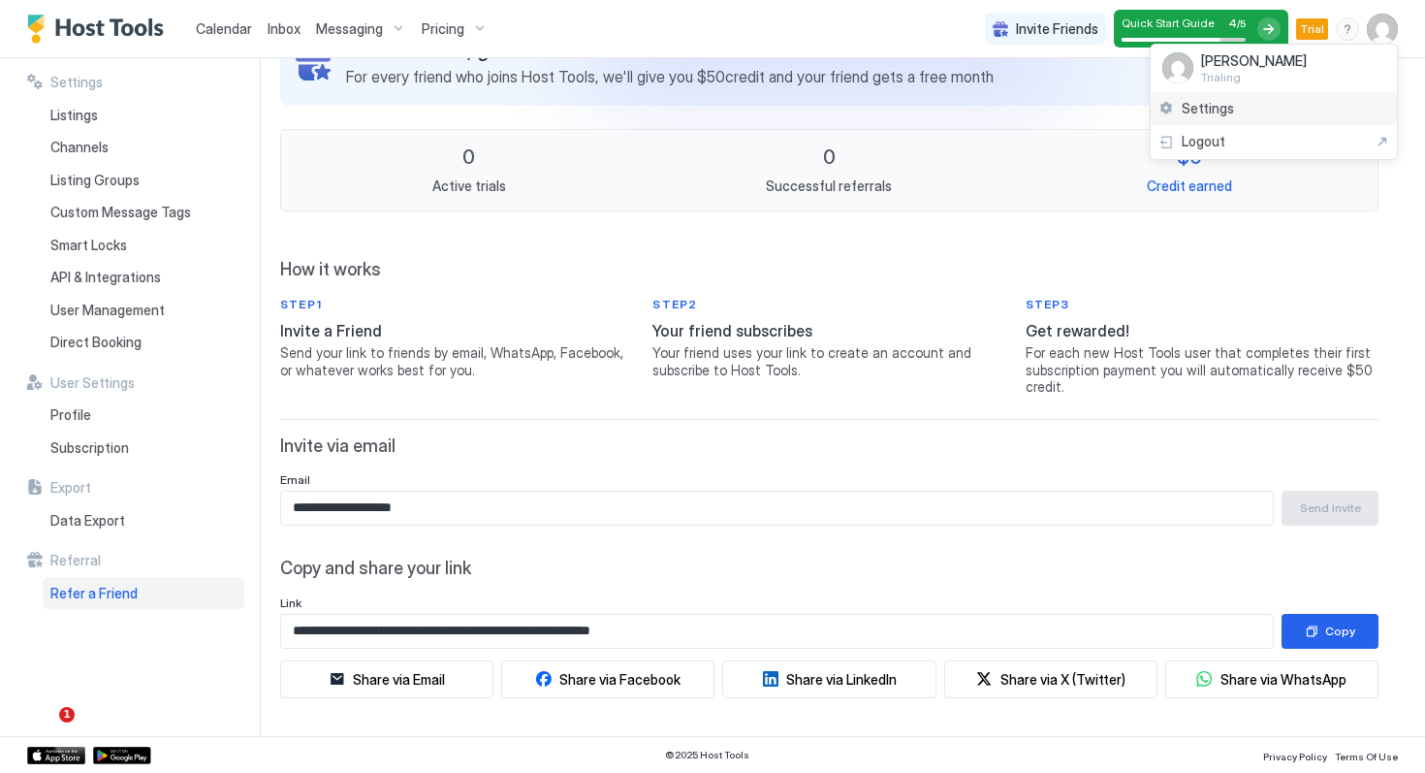
click at [1236, 108] on div "Settings" at bounding box center [1274, 109] width 246 height 34
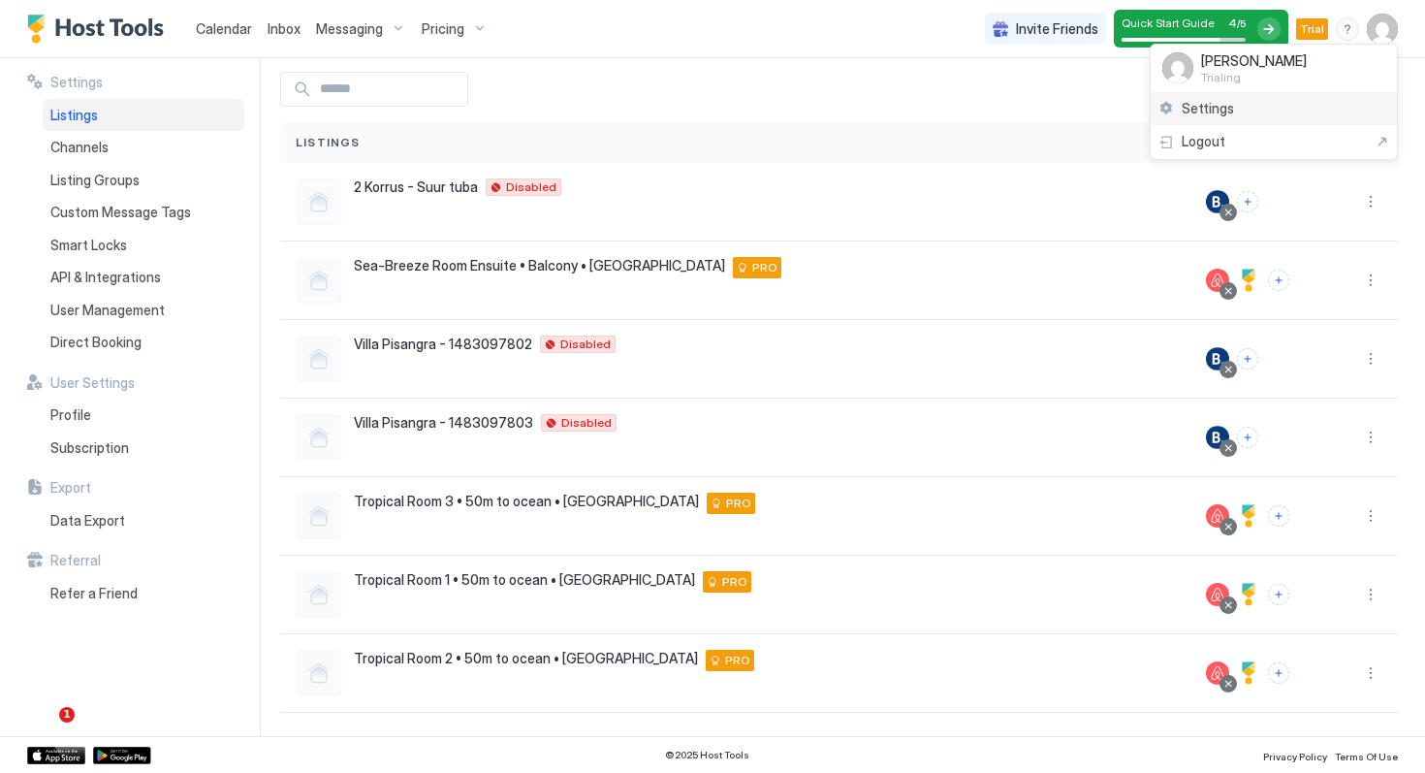
scroll to position [79, 0]
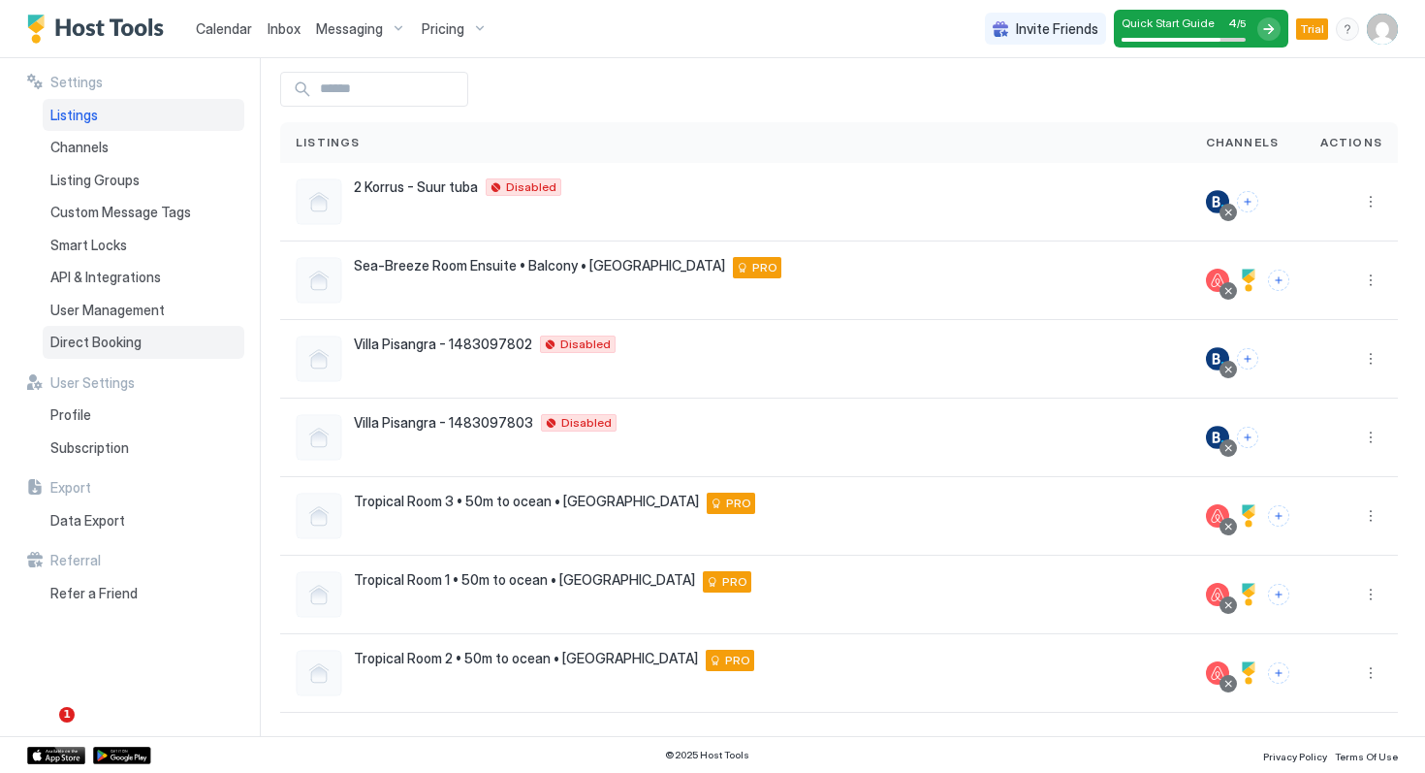
click at [115, 342] on span "Direct Booking" at bounding box center [95, 341] width 91 height 17
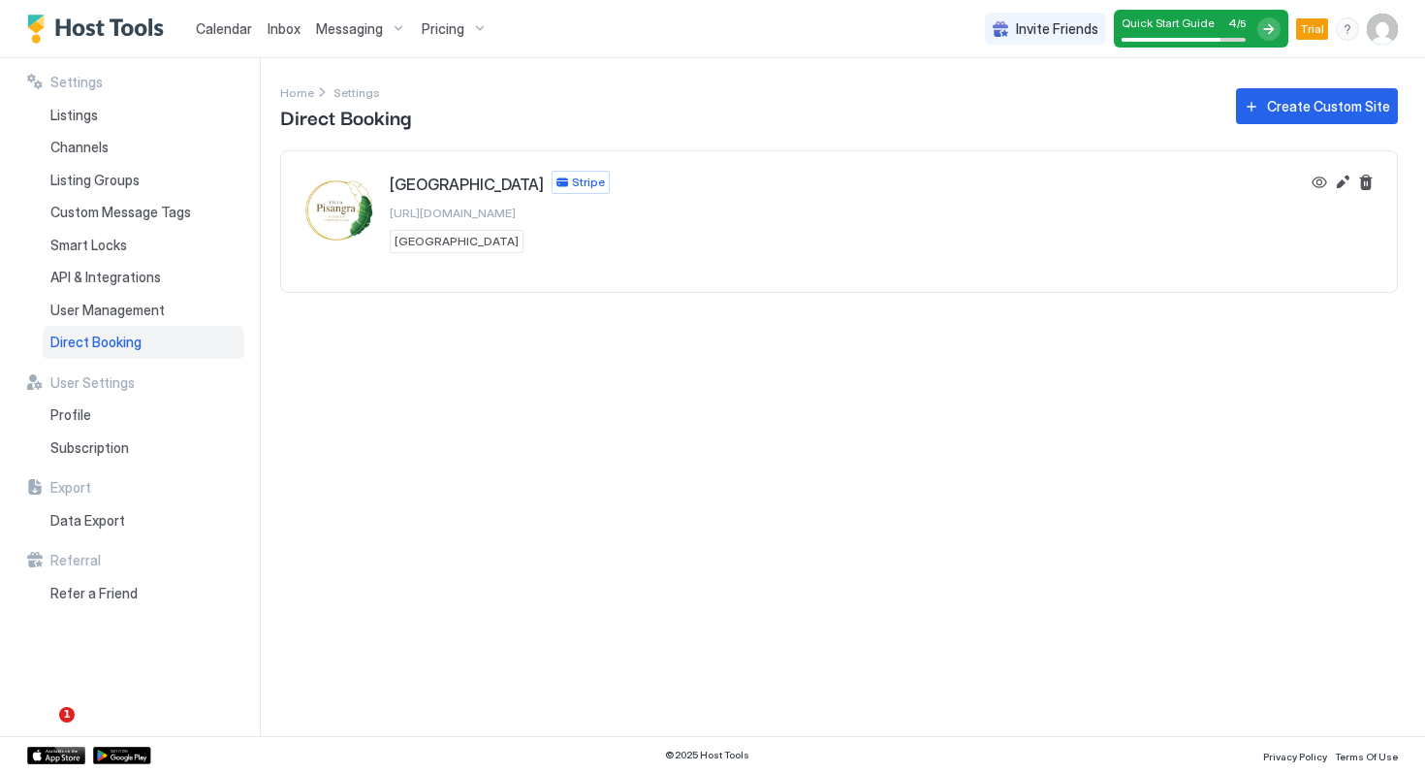
click at [436, 245] on span "[GEOGRAPHIC_DATA]" at bounding box center [456, 241] width 124 height 17
click at [552, 187] on div "Stripe" at bounding box center [581, 182] width 58 height 23
click at [481, 294] on div "Settings Home Settings Direct Booking Create Custom Site Villa Pisangra Stripe …" at bounding box center [852, 397] width 1145 height 678
